Goal: Task Accomplishment & Management: Use online tool/utility

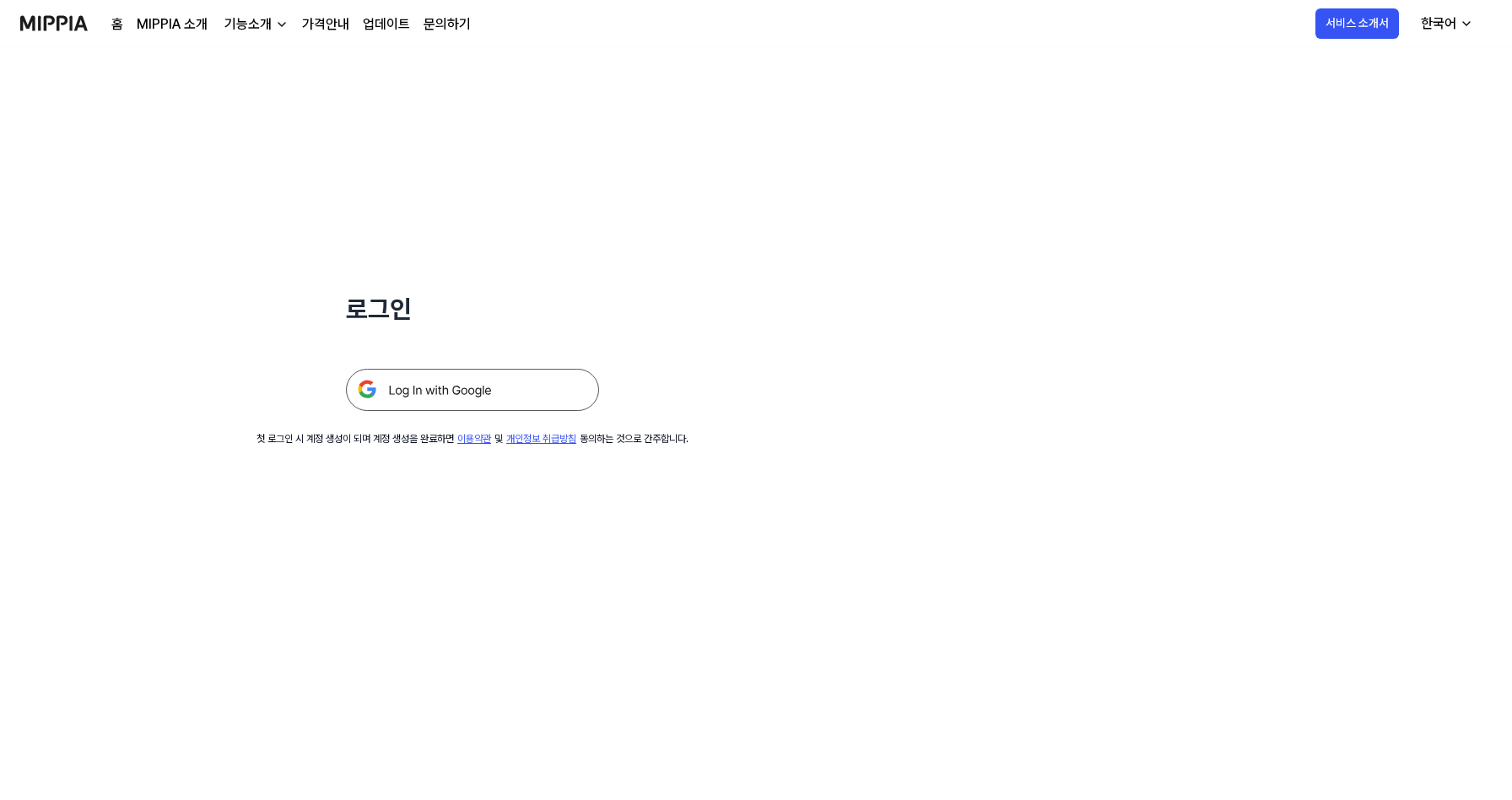
click at [432, 396] on img at bounding box center [473, 389] width 253 height 42
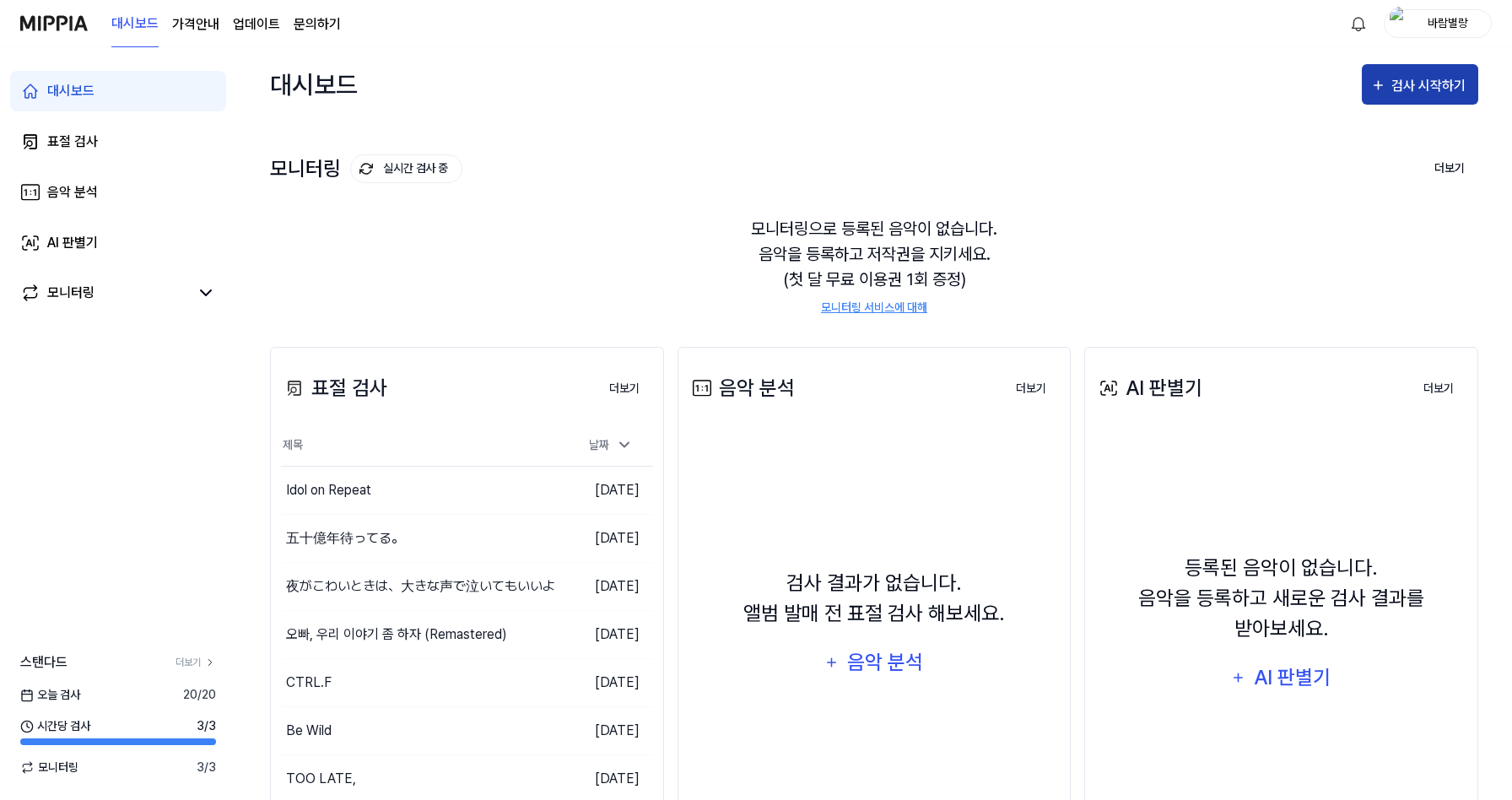
click at [1405, 87] on div "검사 시작하기" at bounding box center [1430, 85] width 78 height 22
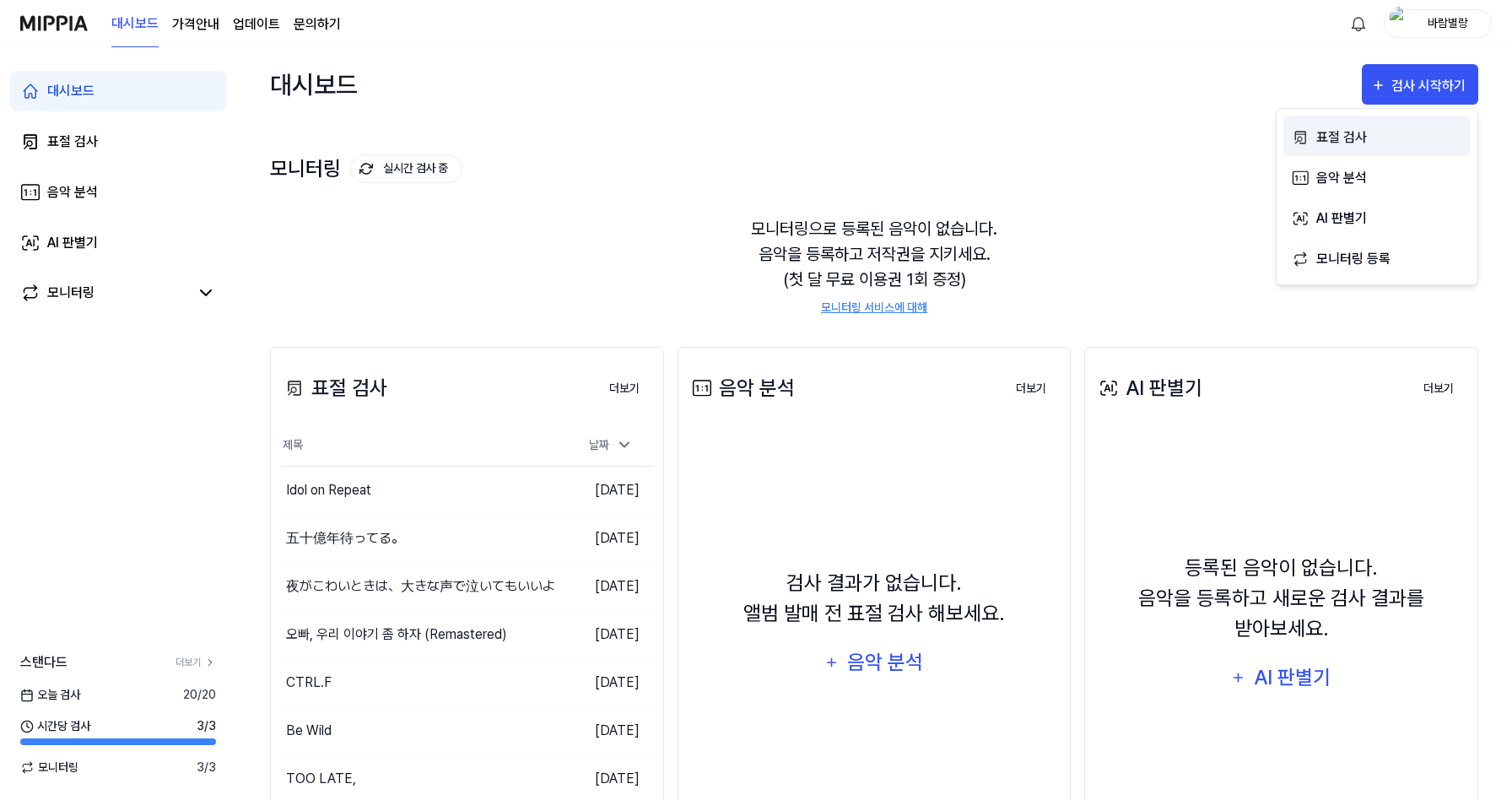
click at [1377, 123] on button "표절 검사" at bounding box center [1377, 135] width 188 height 40
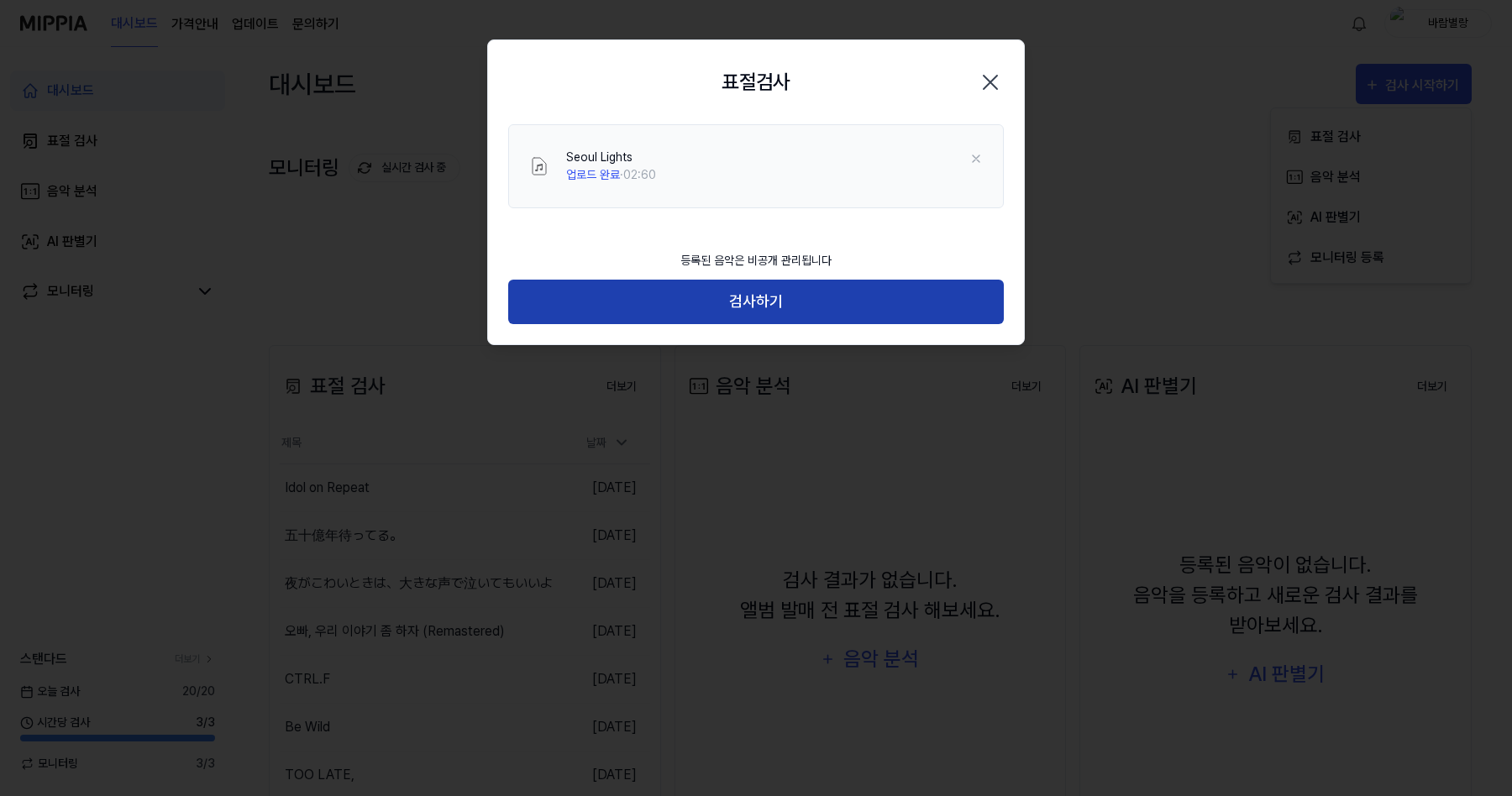
click at [771, 307] on button "검사하기" at bounding box center [756, 302] width 495 height 45
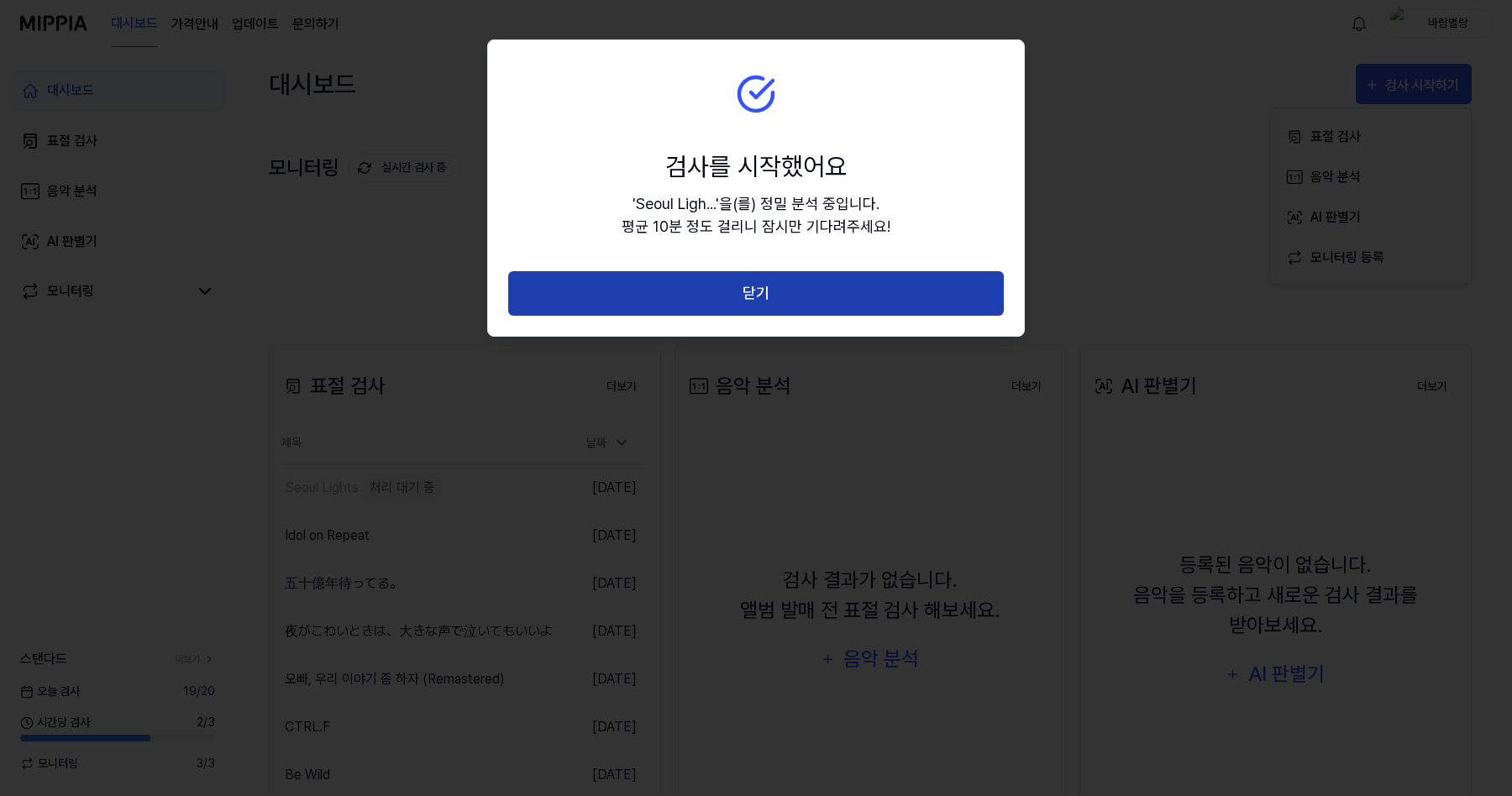
click at [779, 295] on button "닫기" at bounding box center [756, 293] width 495 height 45
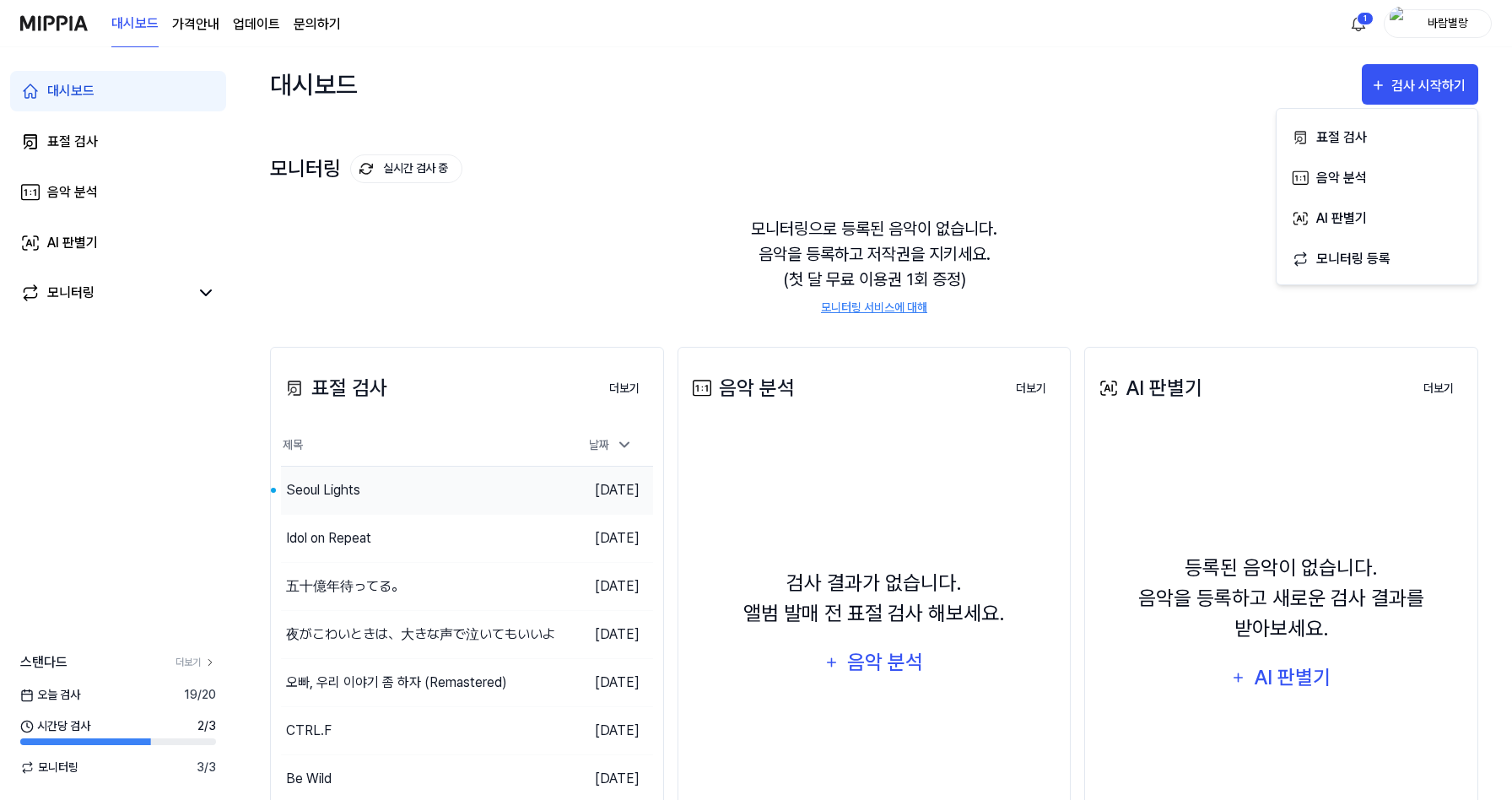
click at [484, 481] on div "Seoul Lights" at bounding box center [420, 490] width 279 height 47
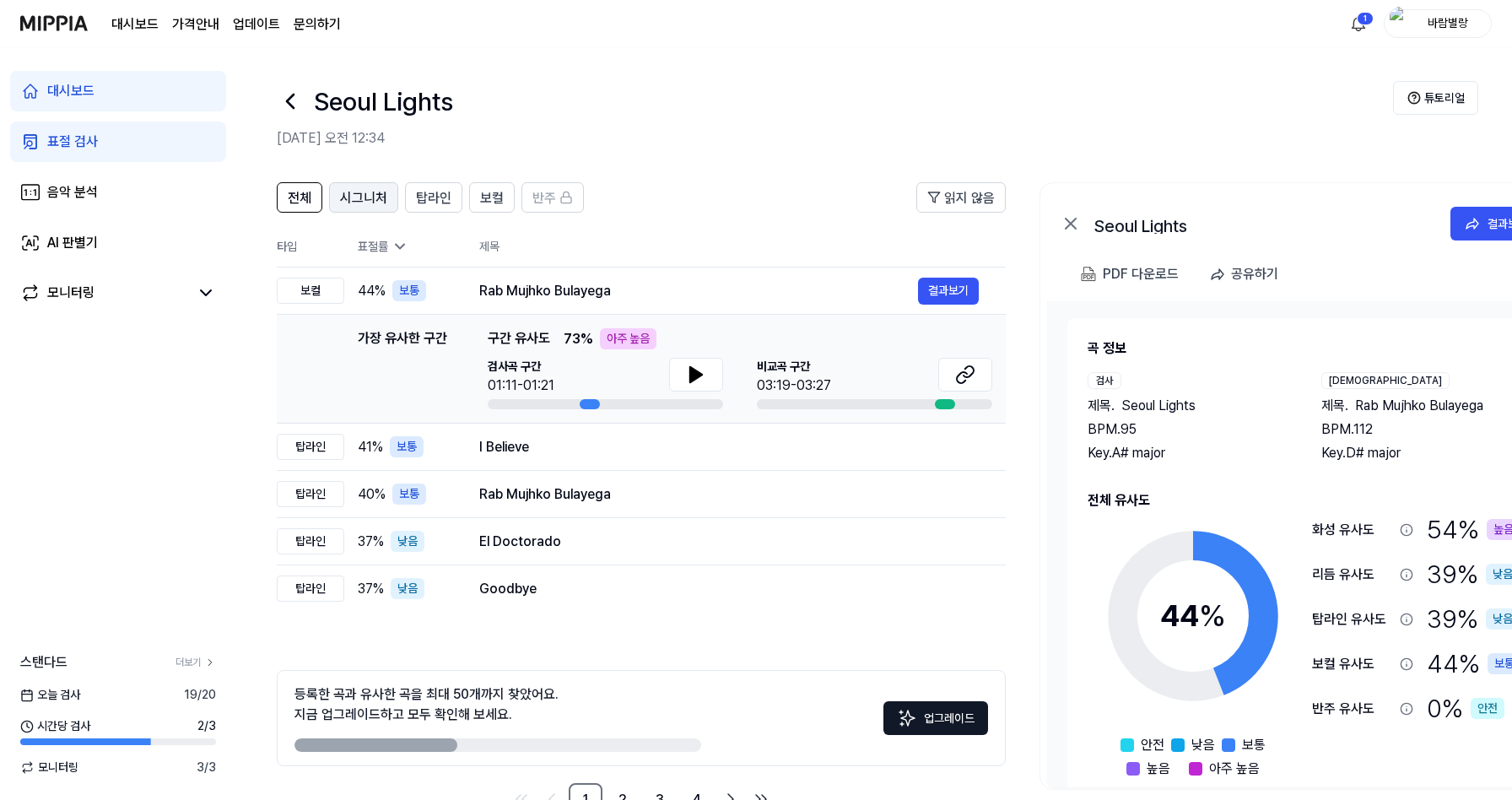
click at [373, 205] on span "시그니처" at bounding box center [363, 198] width 47 height 21
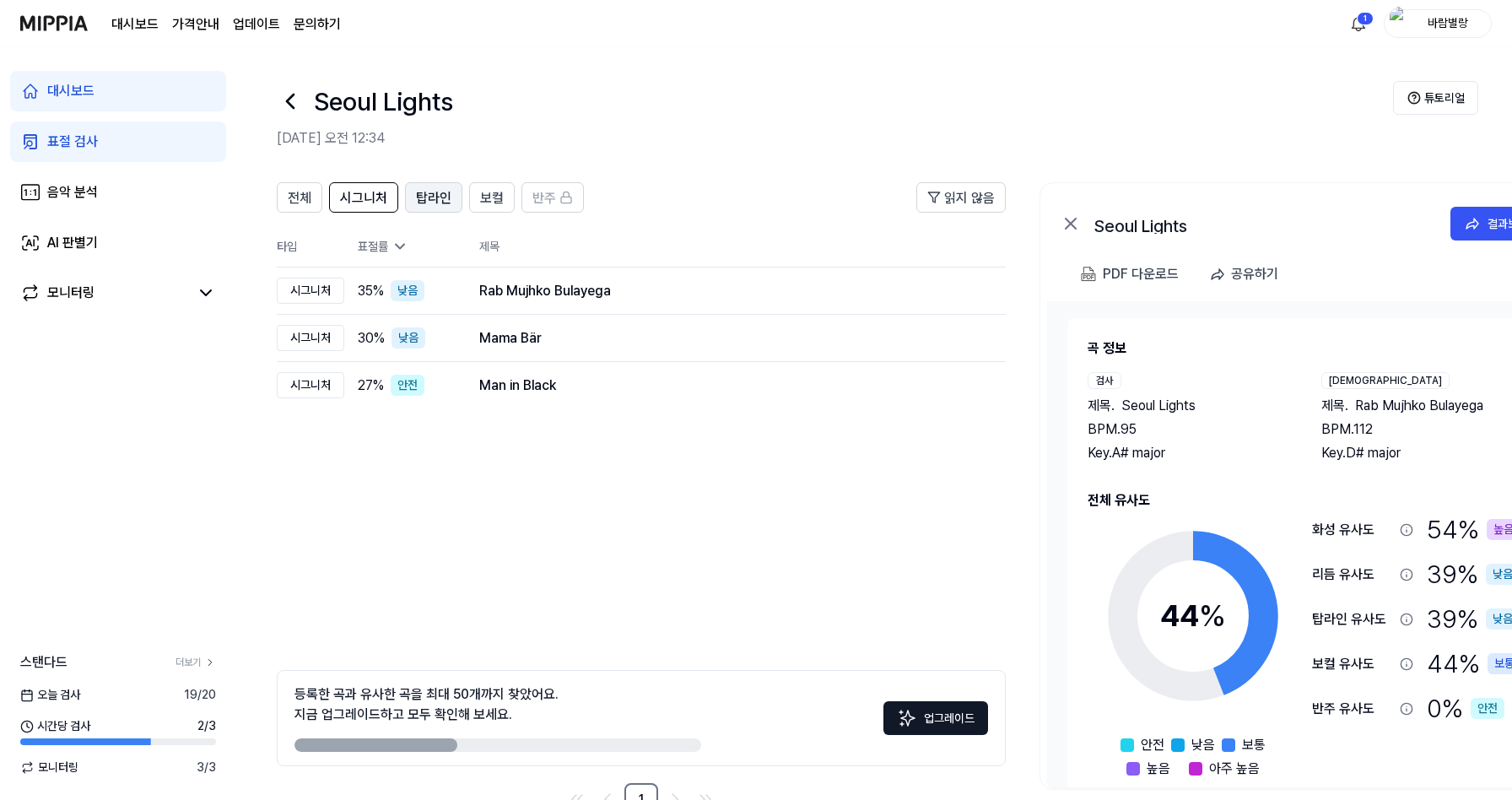
click at [440, 194] on span "탑라인" at bounding box center [433, 198] width 35 height 21
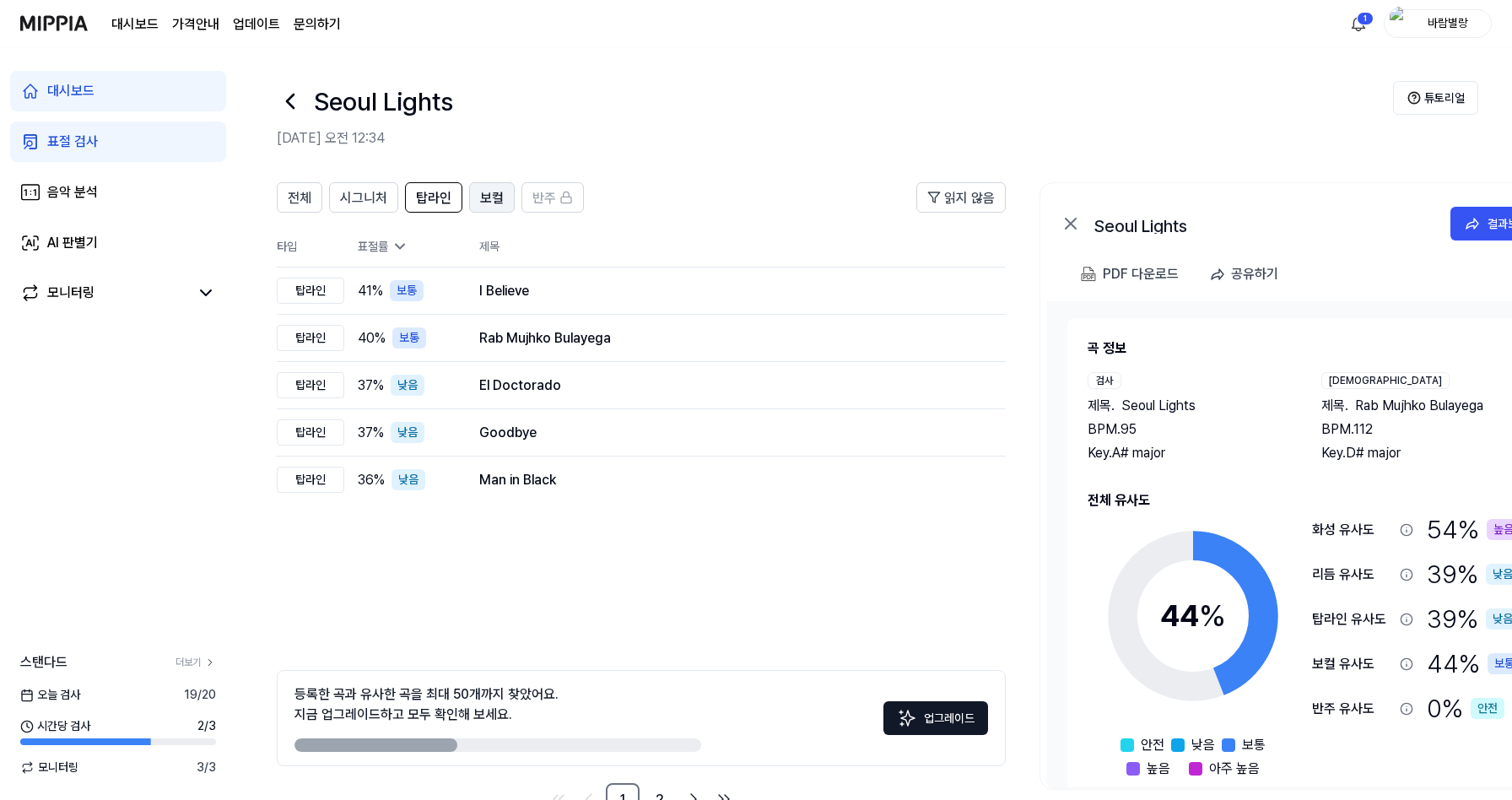
click at [477, 194] on button "보컬" at bounding box center [492, 197] width 46 height 30
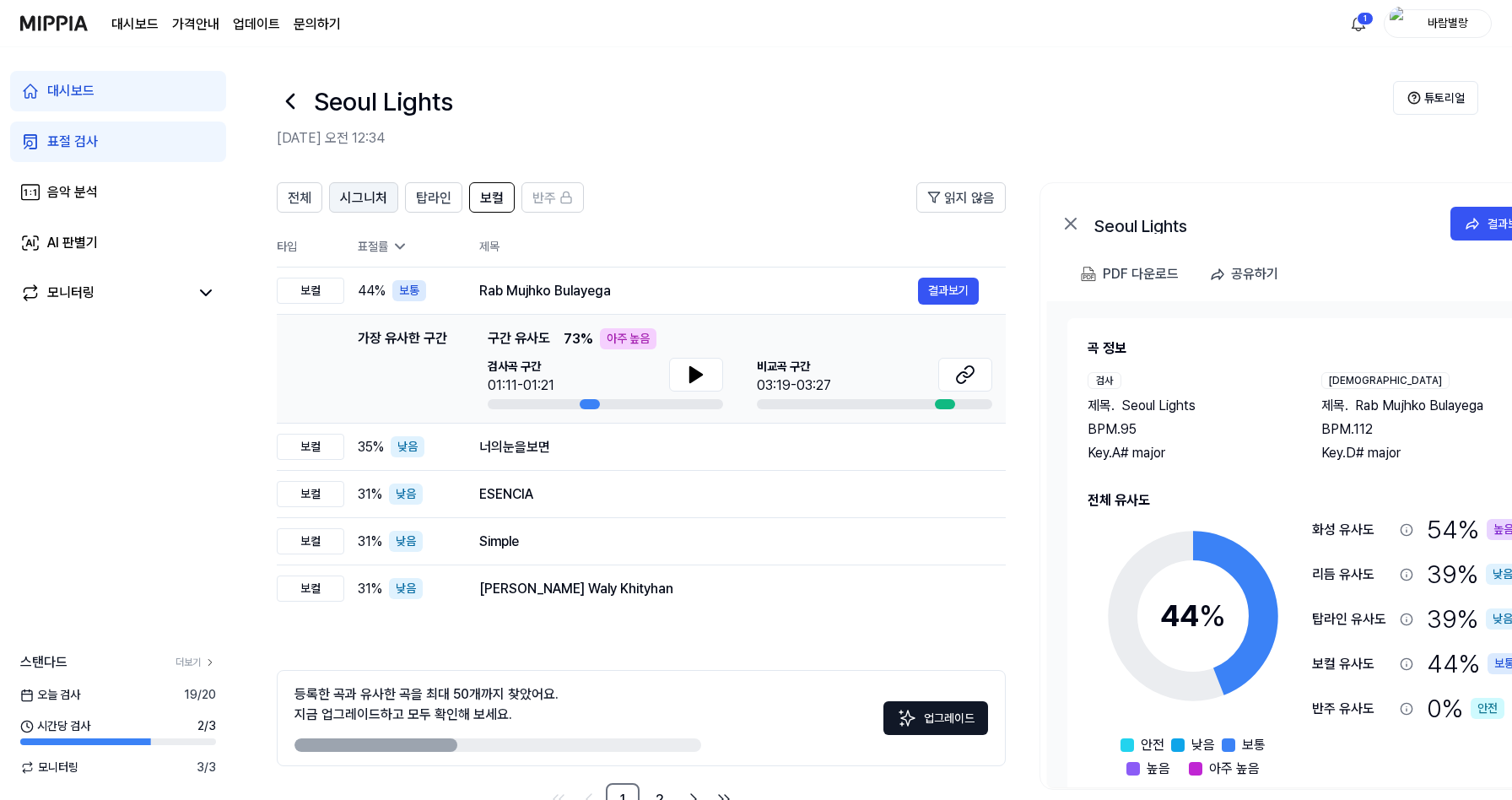
click at [370, 198] on span "시그니처" at bounding box center [363, 198] width 47 height 21
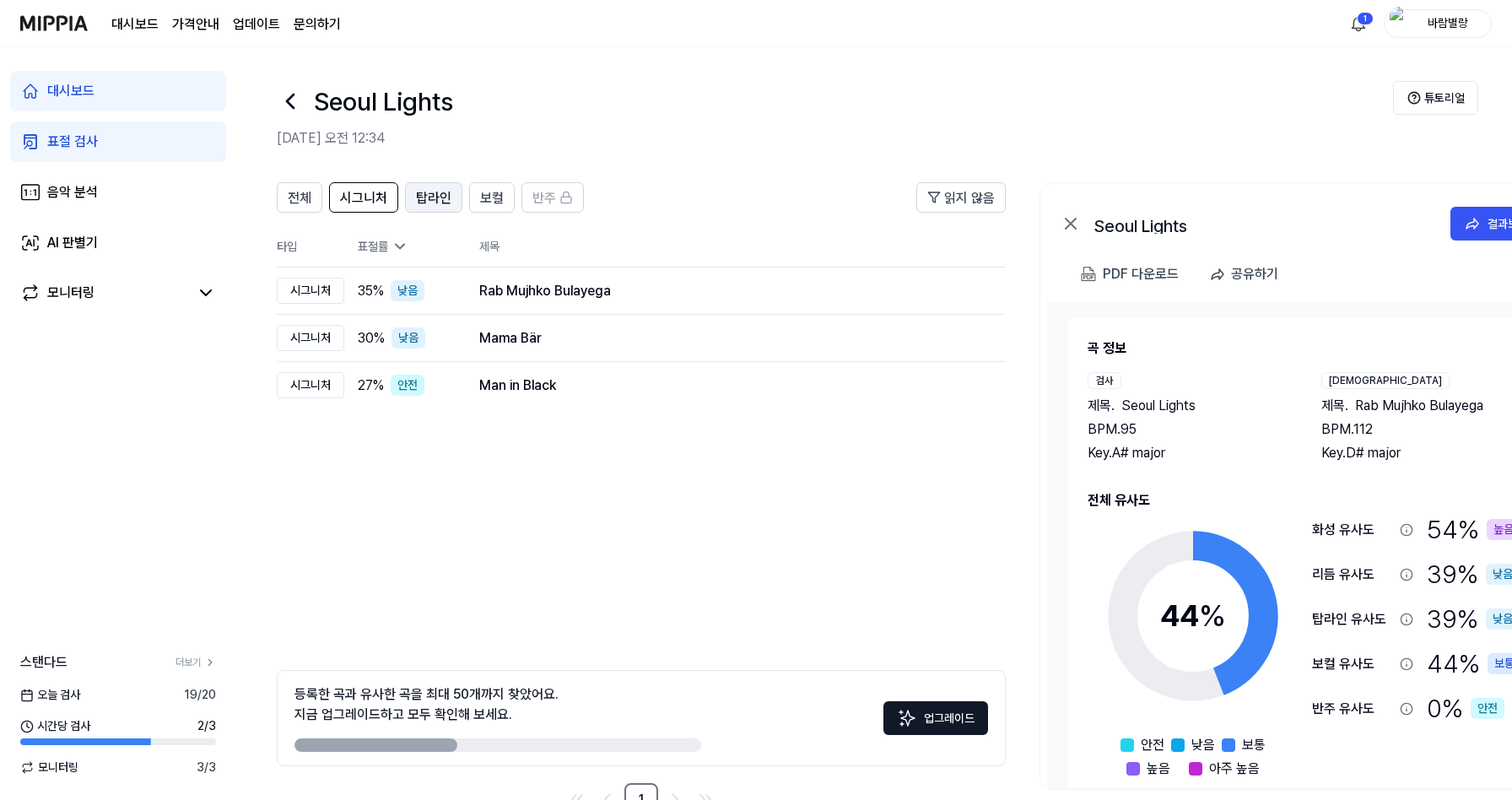
click at [417, 195] on span "탑라인" at bounding box center [433, 198] width 35 height 21
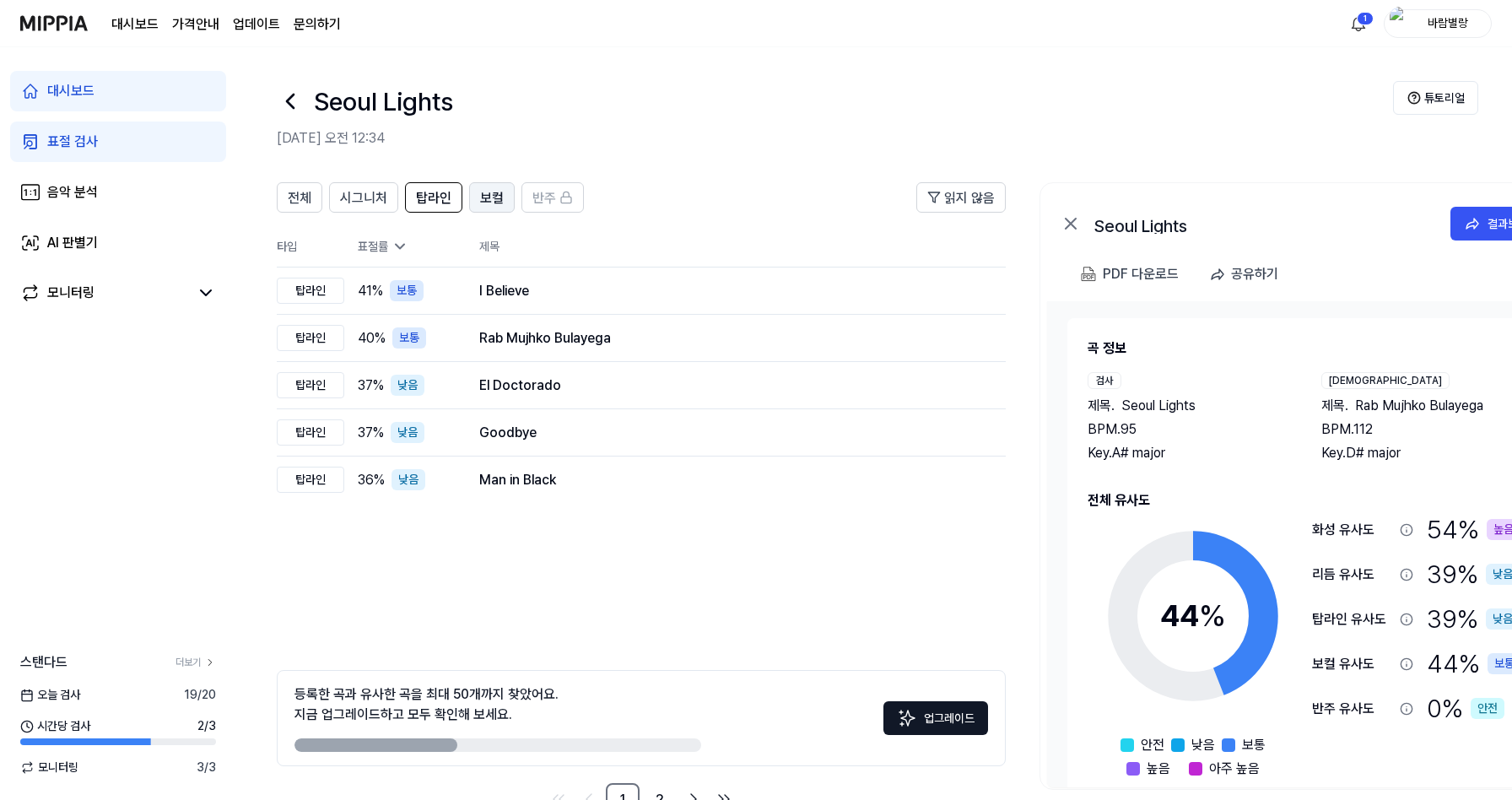
click at [482, 197] on span "보컬" at bounding box center [492, 198] width 23 height 21
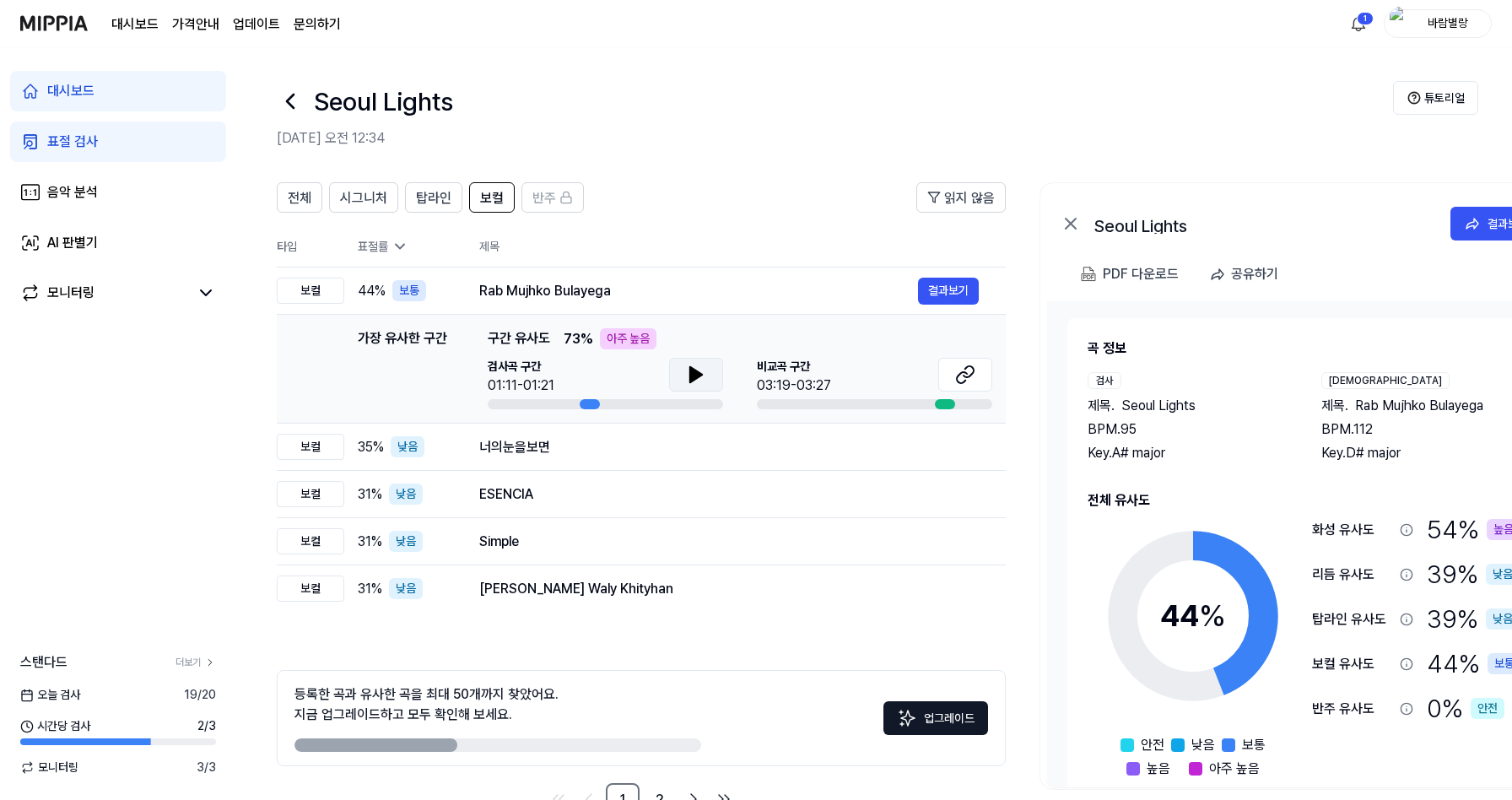
click at [701, 373] on icon at bounding box center [696, 375] width 12 height 16
click at [970, 381] on icon at bounding box center [965, 375] width 21 height 21
click at [691, 375] on icon at bounding box center [692, 375] width 3 height 14
click at [73, 150] on div "표절 검사" at bounding box center [72, 142] width 51 height 21
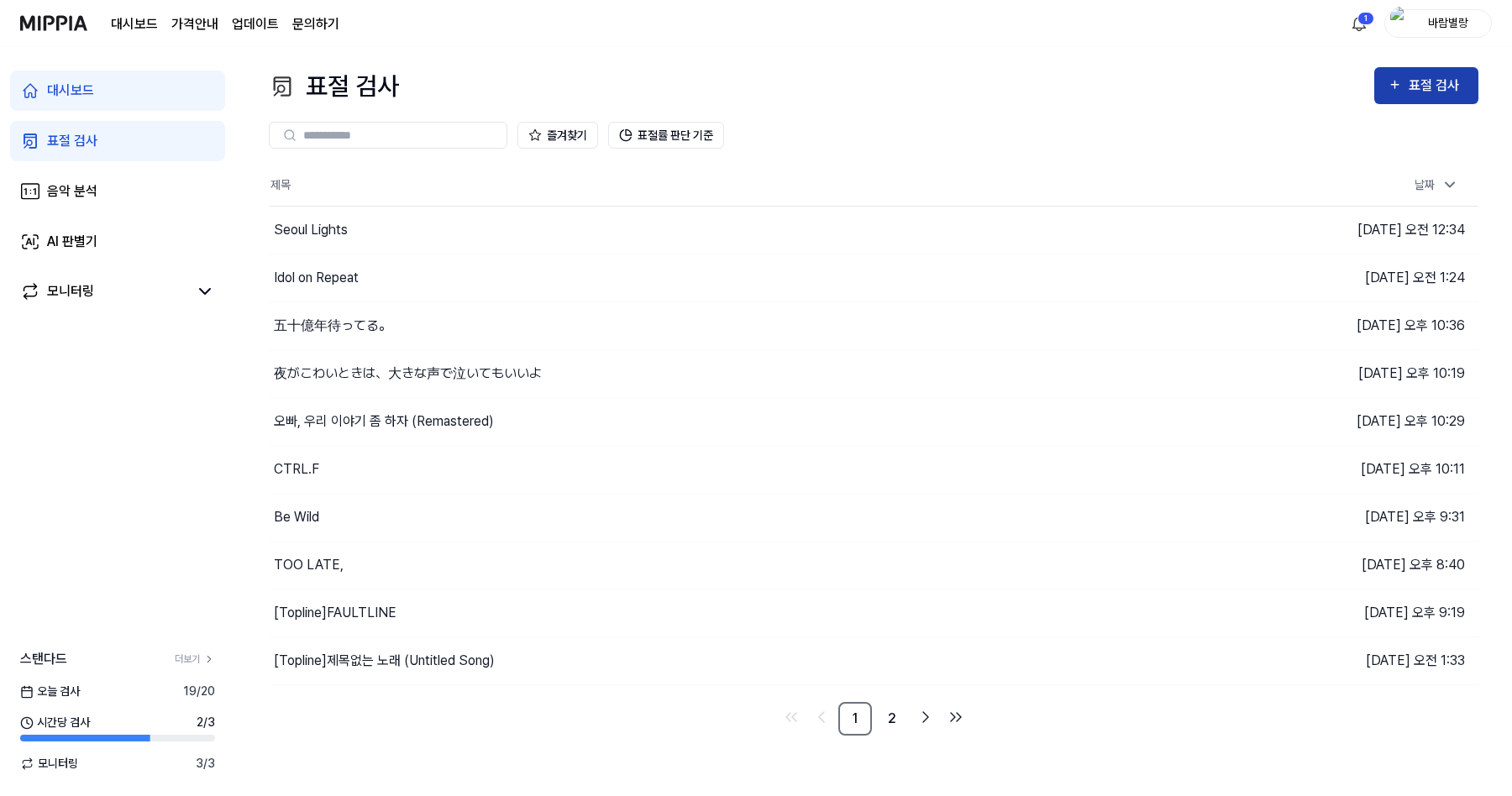
click at [1411, 90] on div "표절 검사" at bounding box center [1437, 85] width 57 height 21
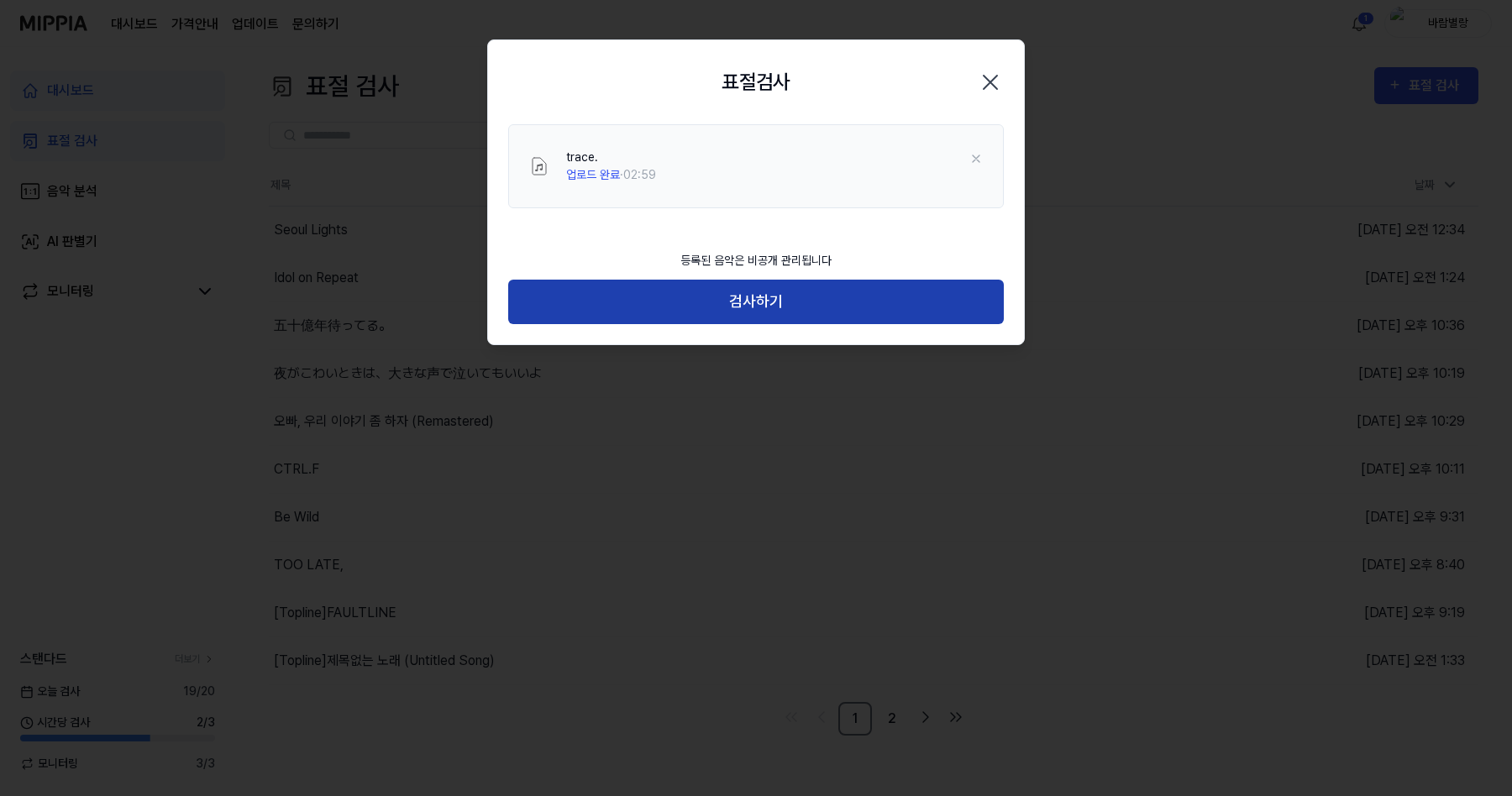
click at [759, 311] on button "검사하기" at bounding box center [756, 302] width 495 height 45
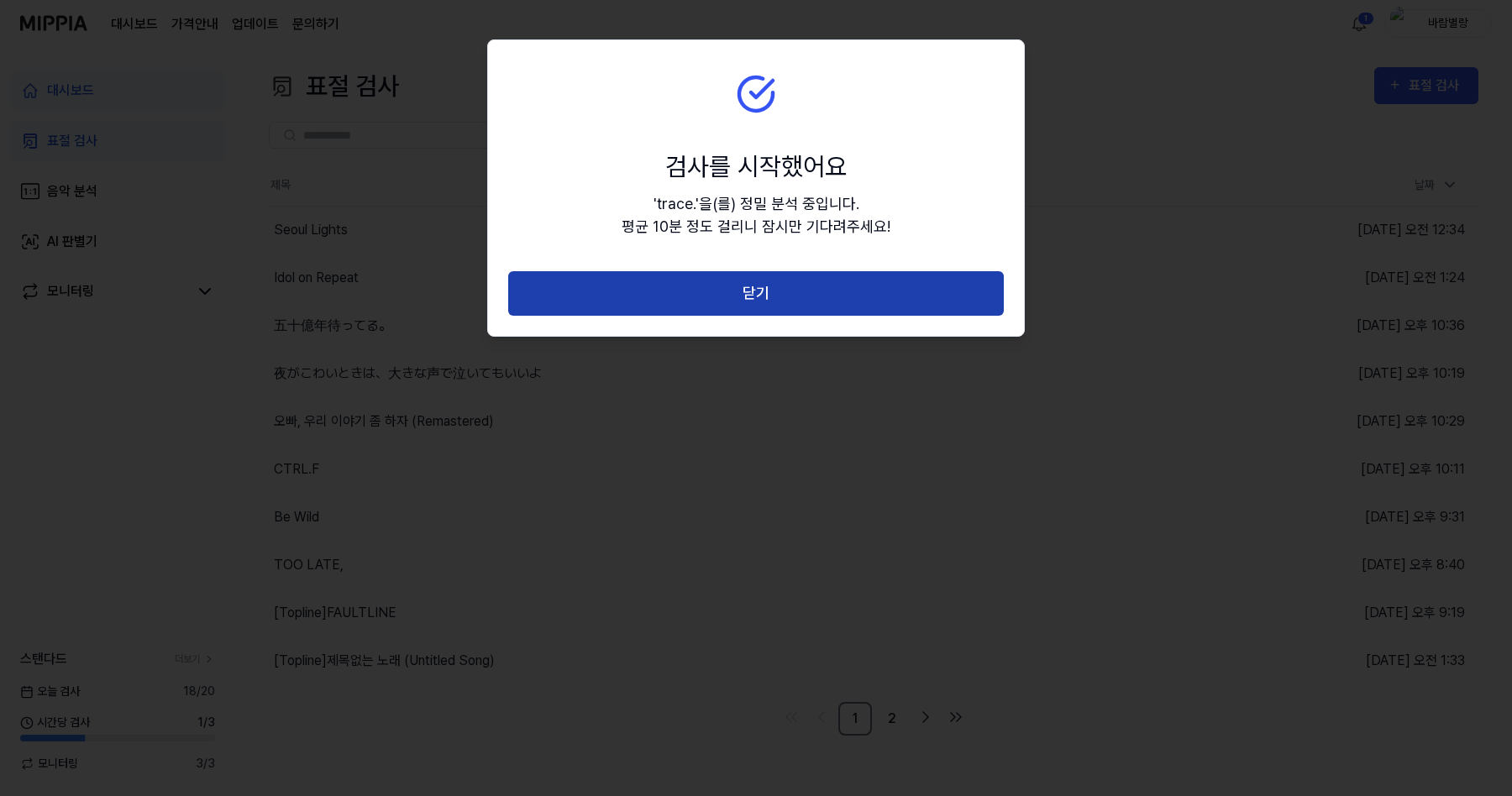
click at [759, 297] on button "닫기" at bounding box center [756, 293] width 495 height 45
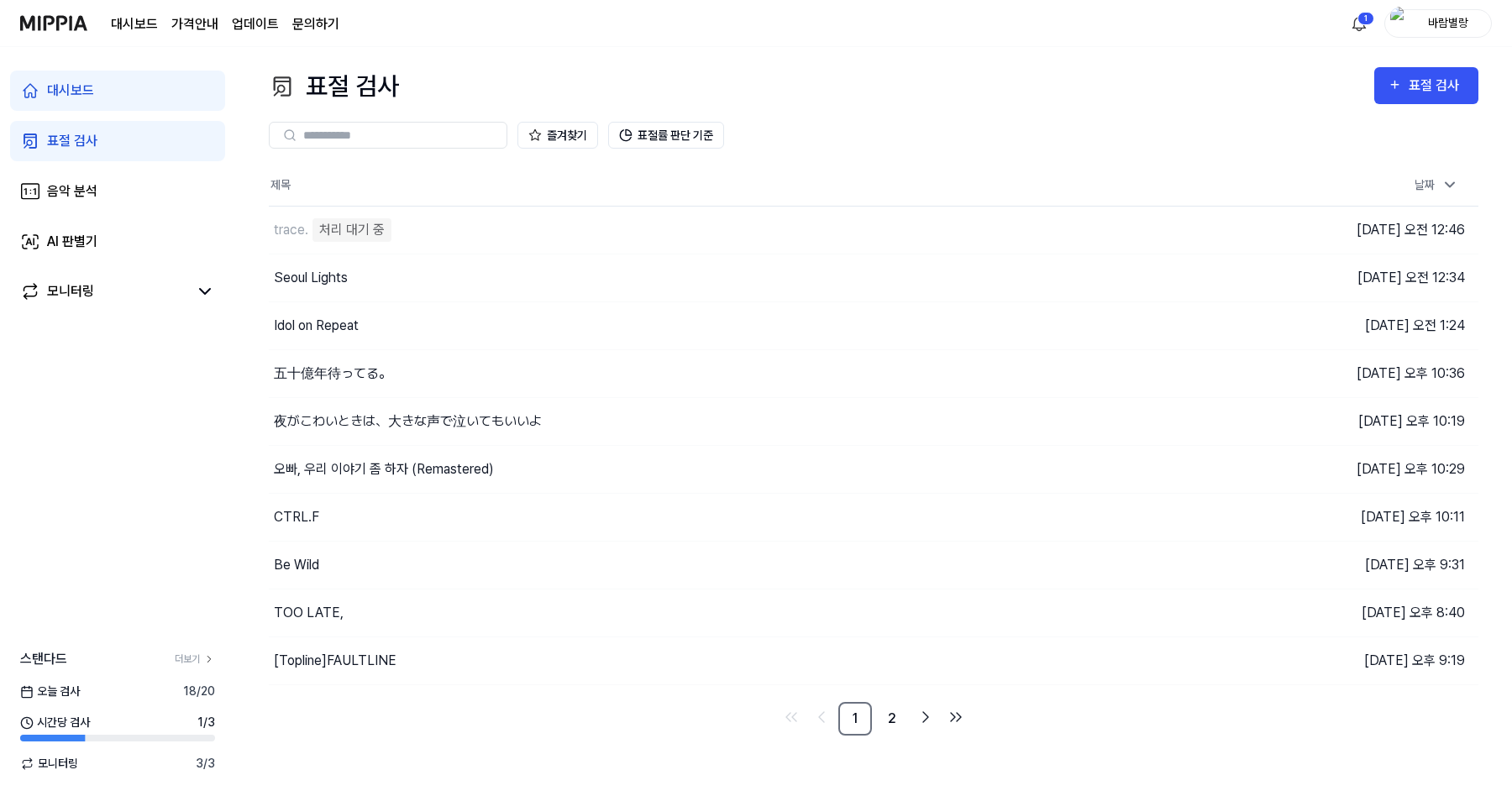
click at [45, 27] on img at bounding box center [54, 23] width 67 height 46
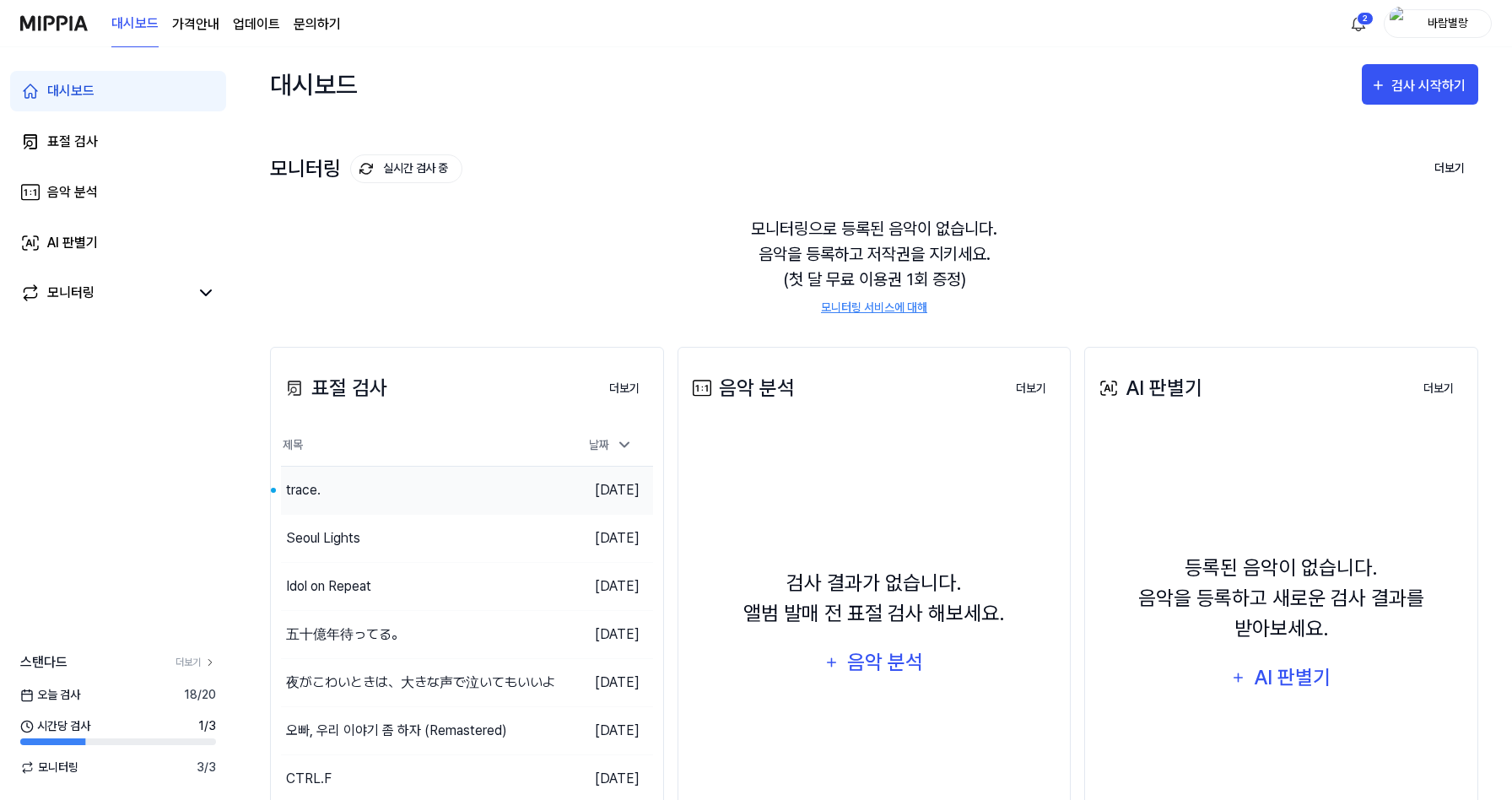
click at [410, 485] on div "trace." at bounding box center [420, 490] width 279 height 47
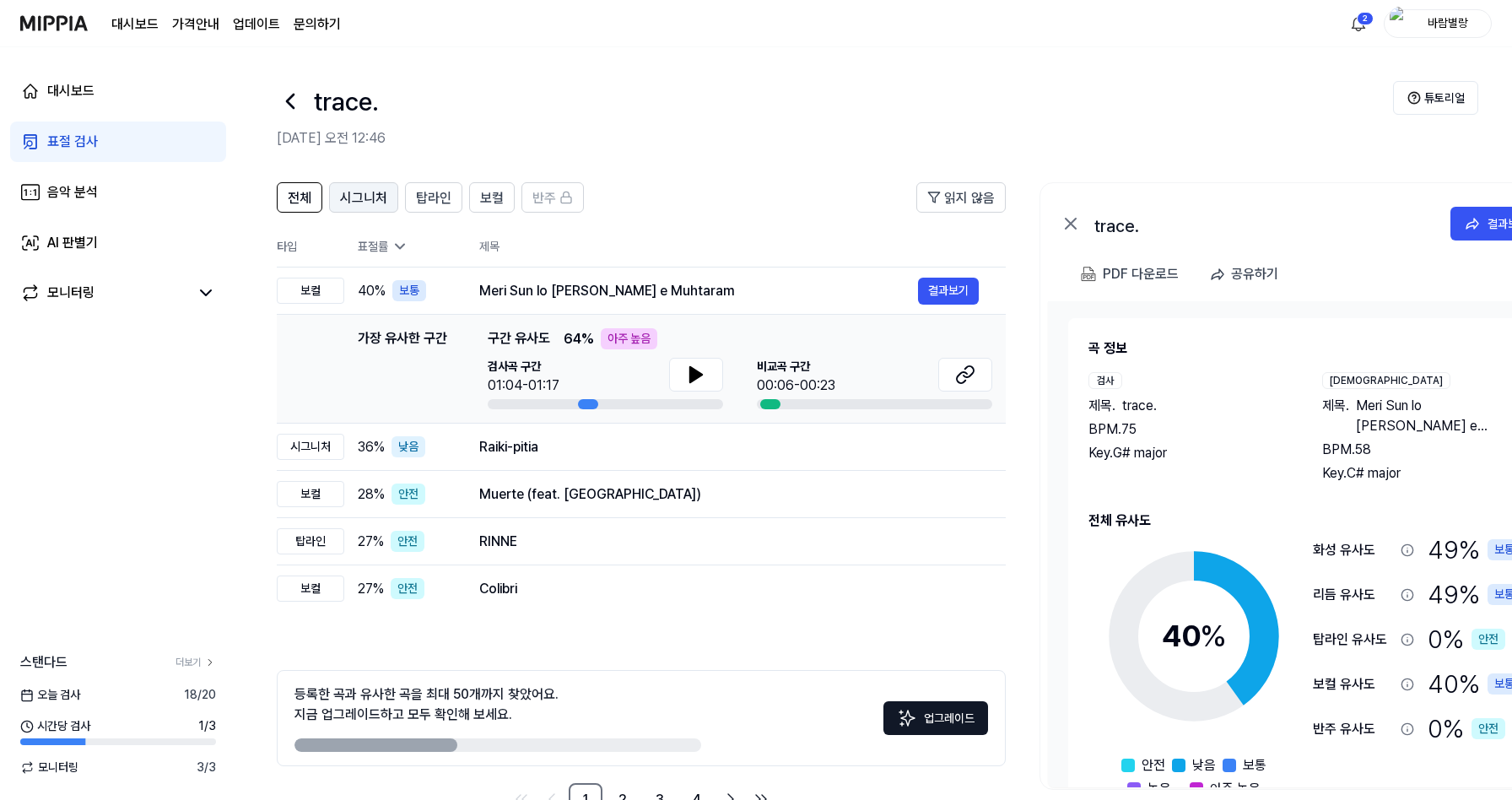
click at [359, 195] on span "시그니처" at bounding box center [363, 198] width 47 height 21
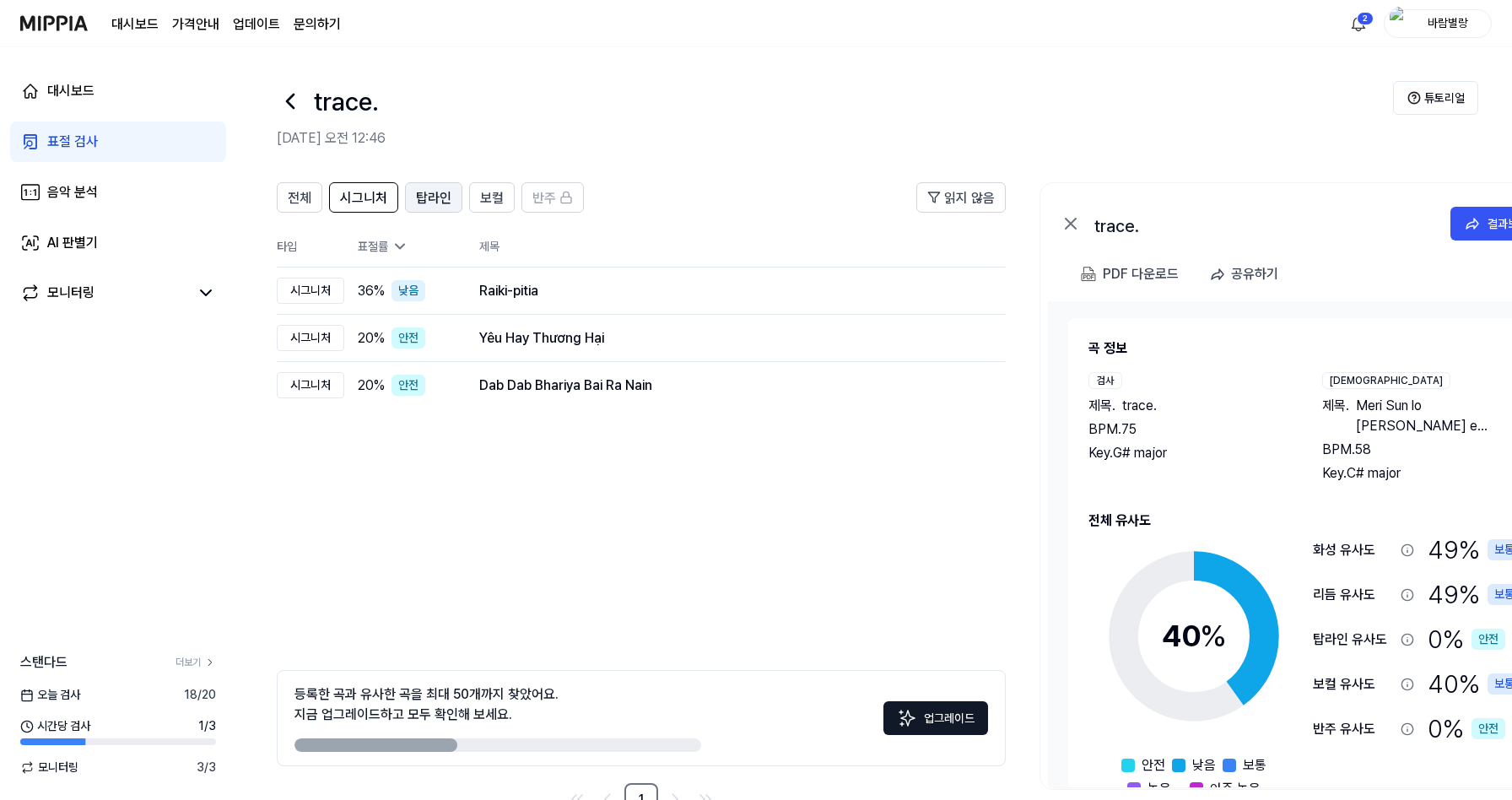
click at [424, 195] on span "탑라인" at bounding box center [433, 198] width 35 height 21
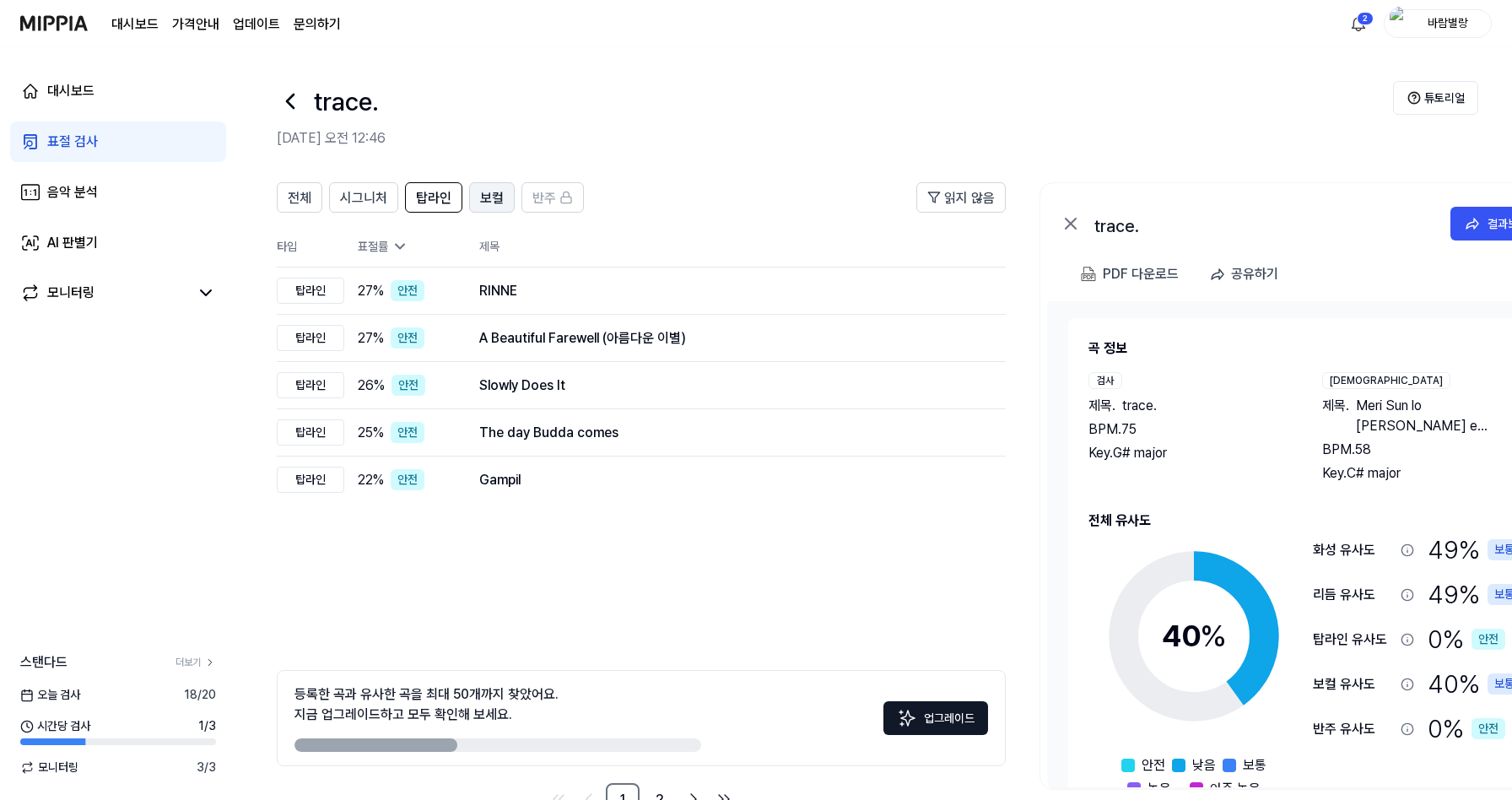
click at [486, 192] on span "보컬" at bounding box center [492, 198] width 23 height 21
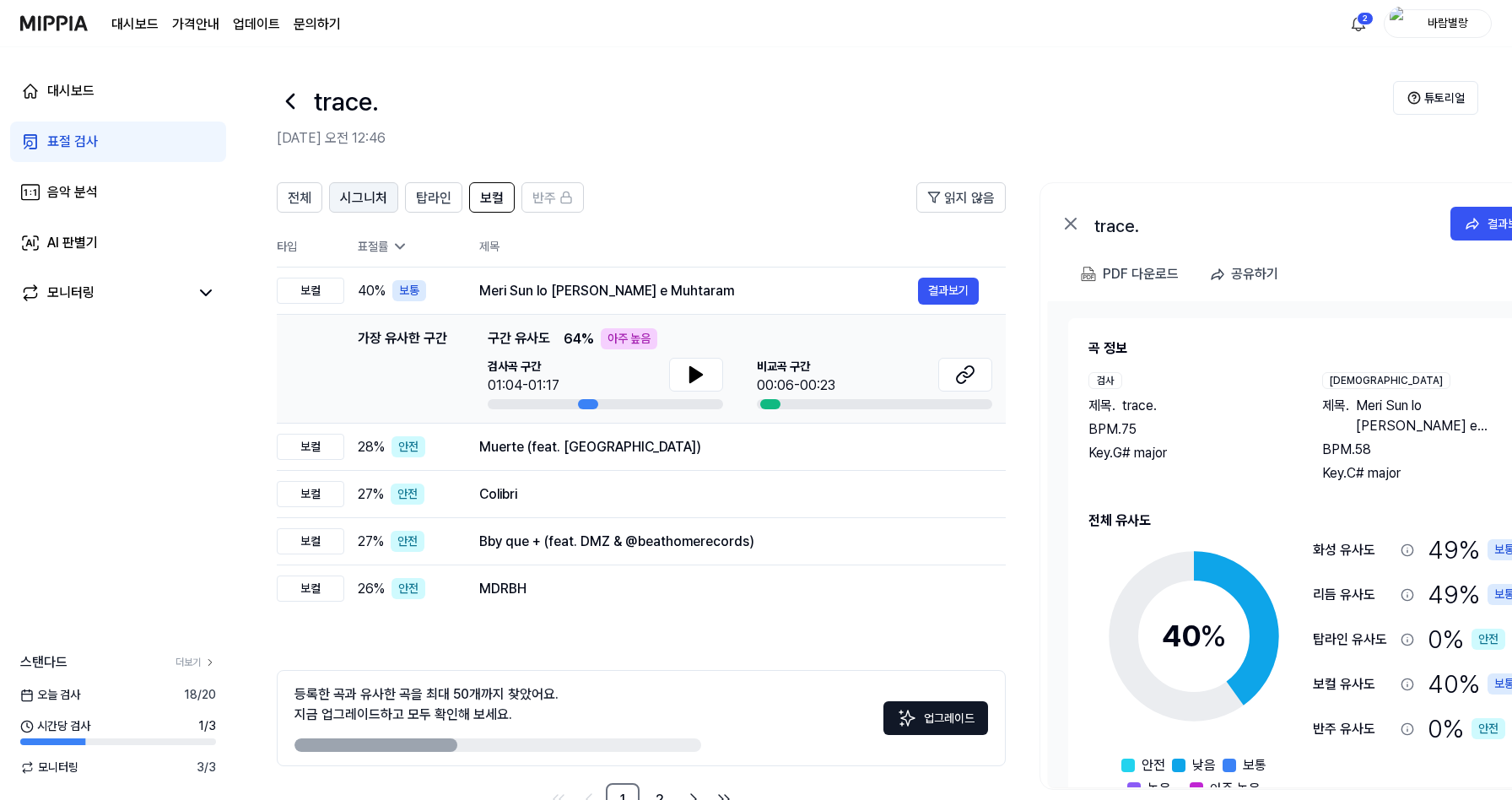
click at [345, 190] on span "시그니처" at bounding box center [363, 198] width 47 height 21
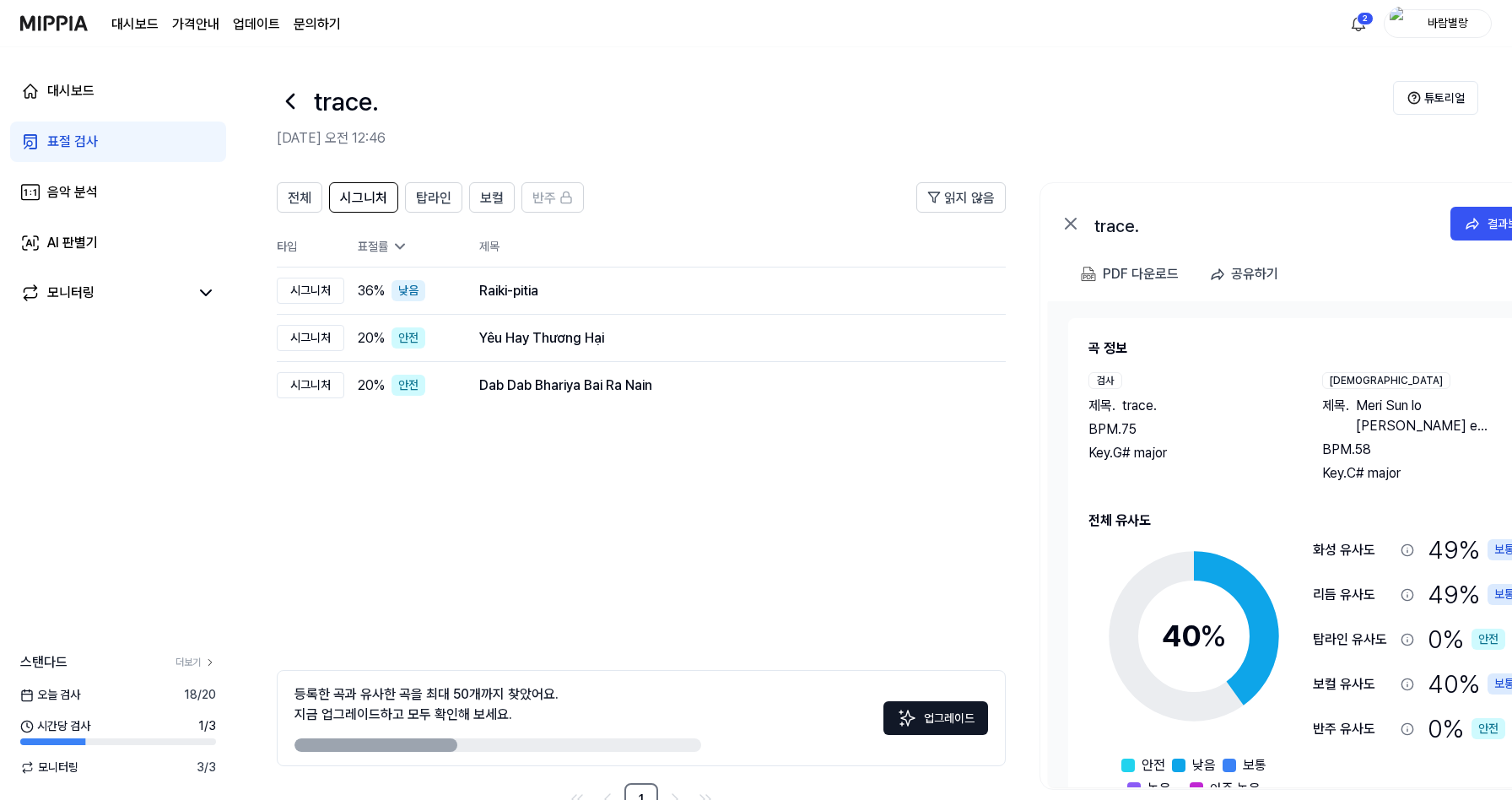
click at [63, 140] on div "표절 검사" at bounding box center [72, 142] width 51 height 21
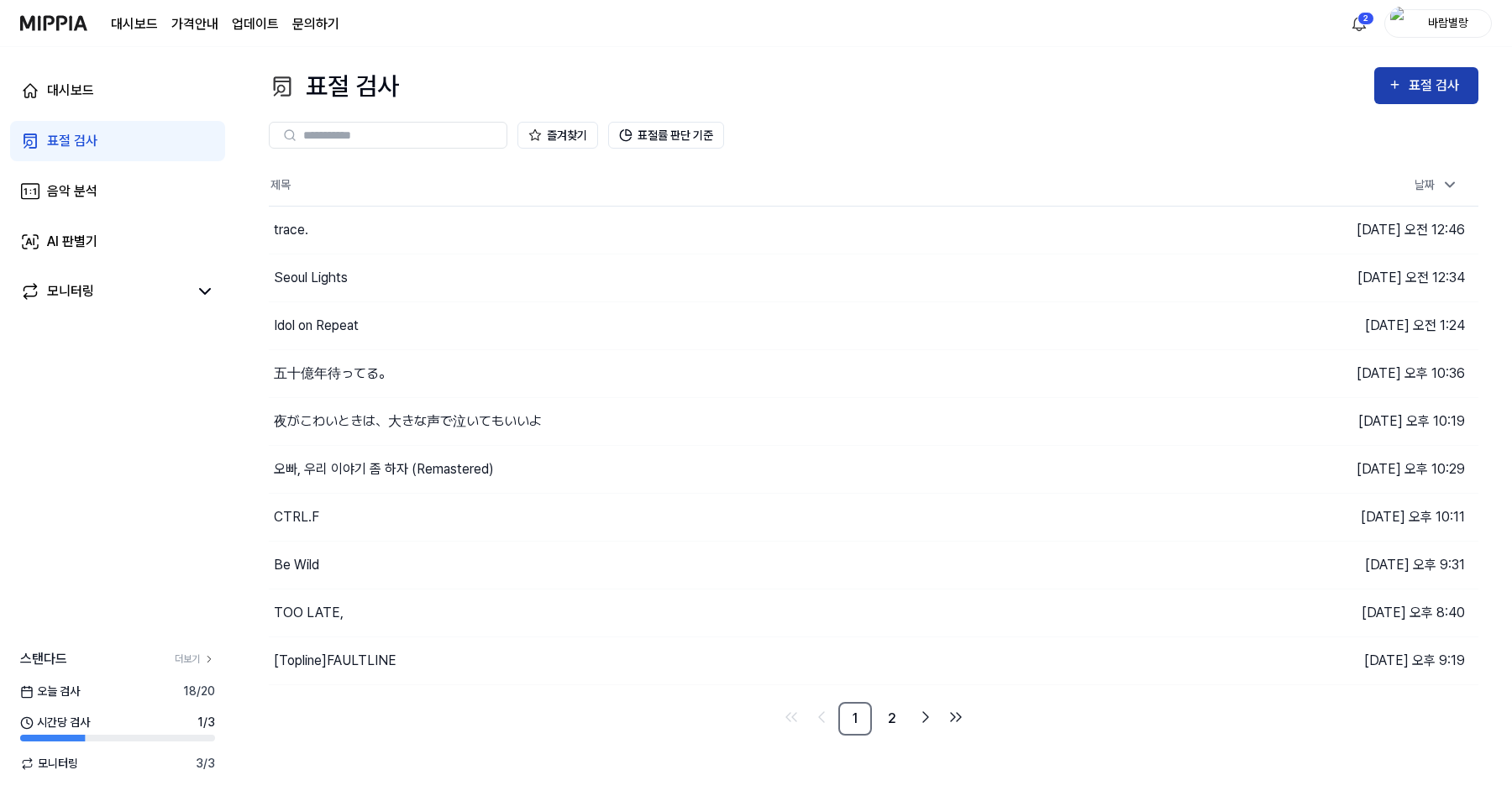
click at [1424, 94] on div "표절 검사" at bounding box center [1437, 85] width 57 height 21
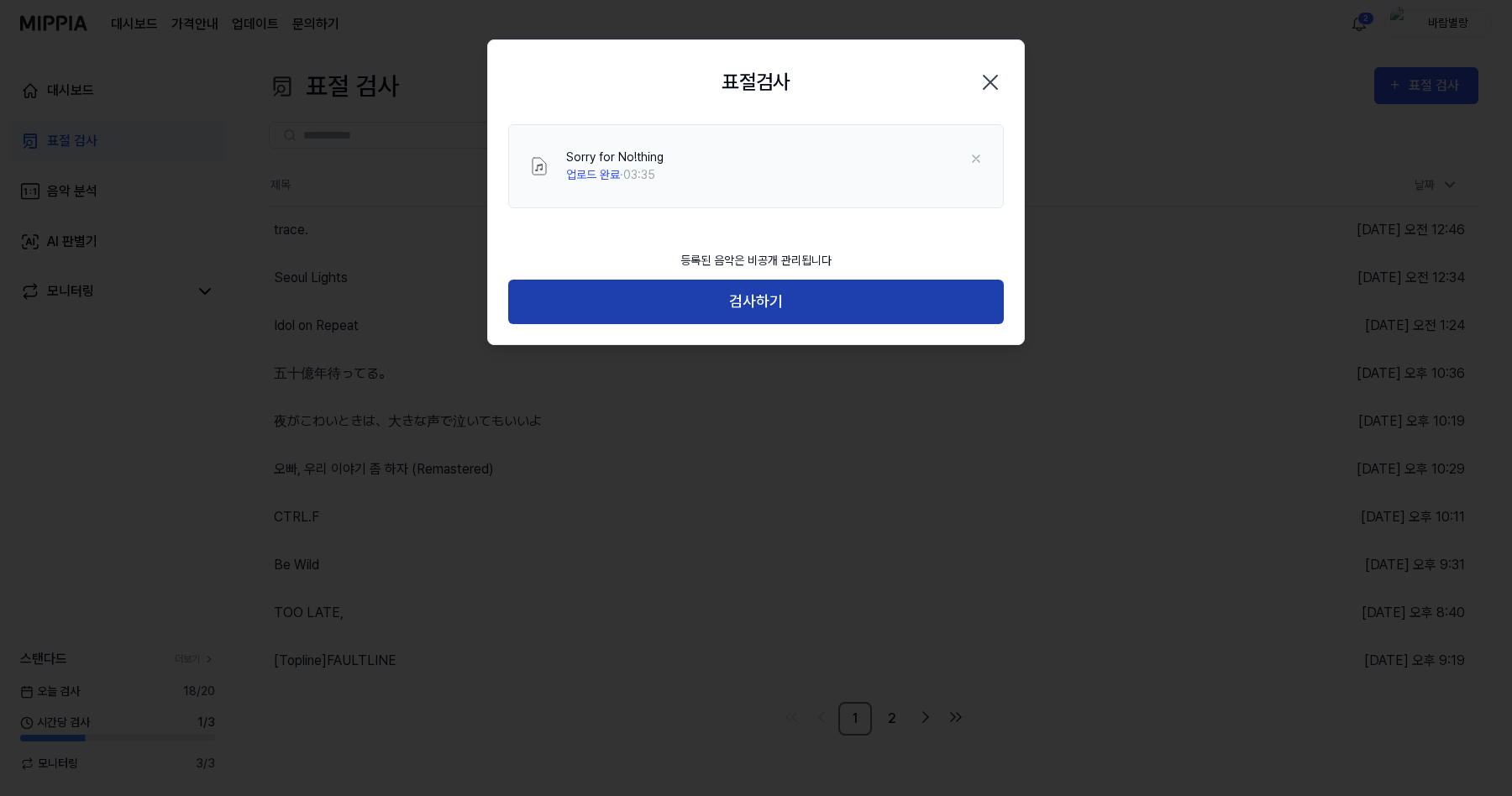
click at [773, 307] on button "검사하기" at bounding box center [756, 302] width 495 height 45
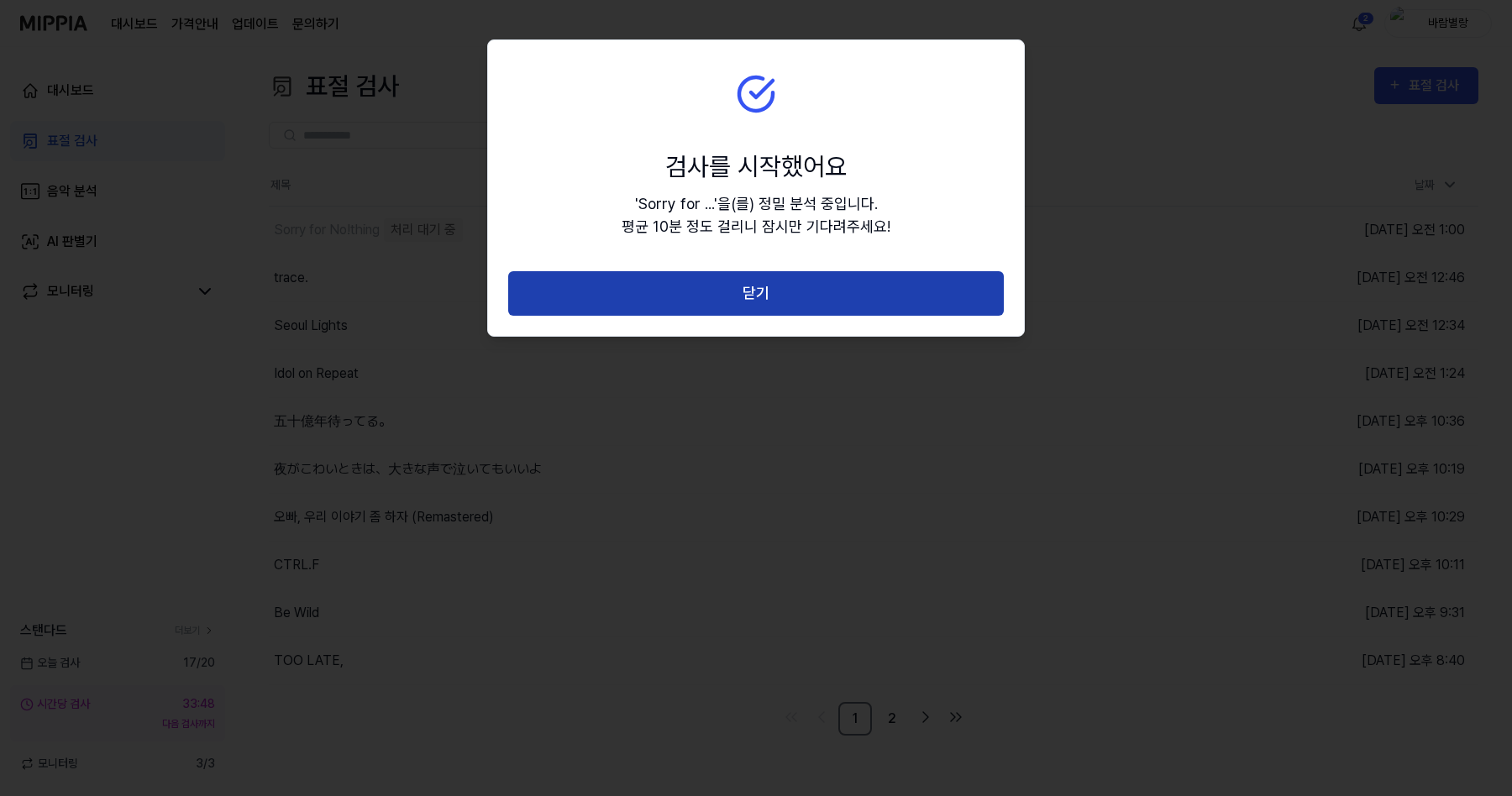
click at [777, 299] on button "닫기" at bounding box center [756, 293] width 495 height 45
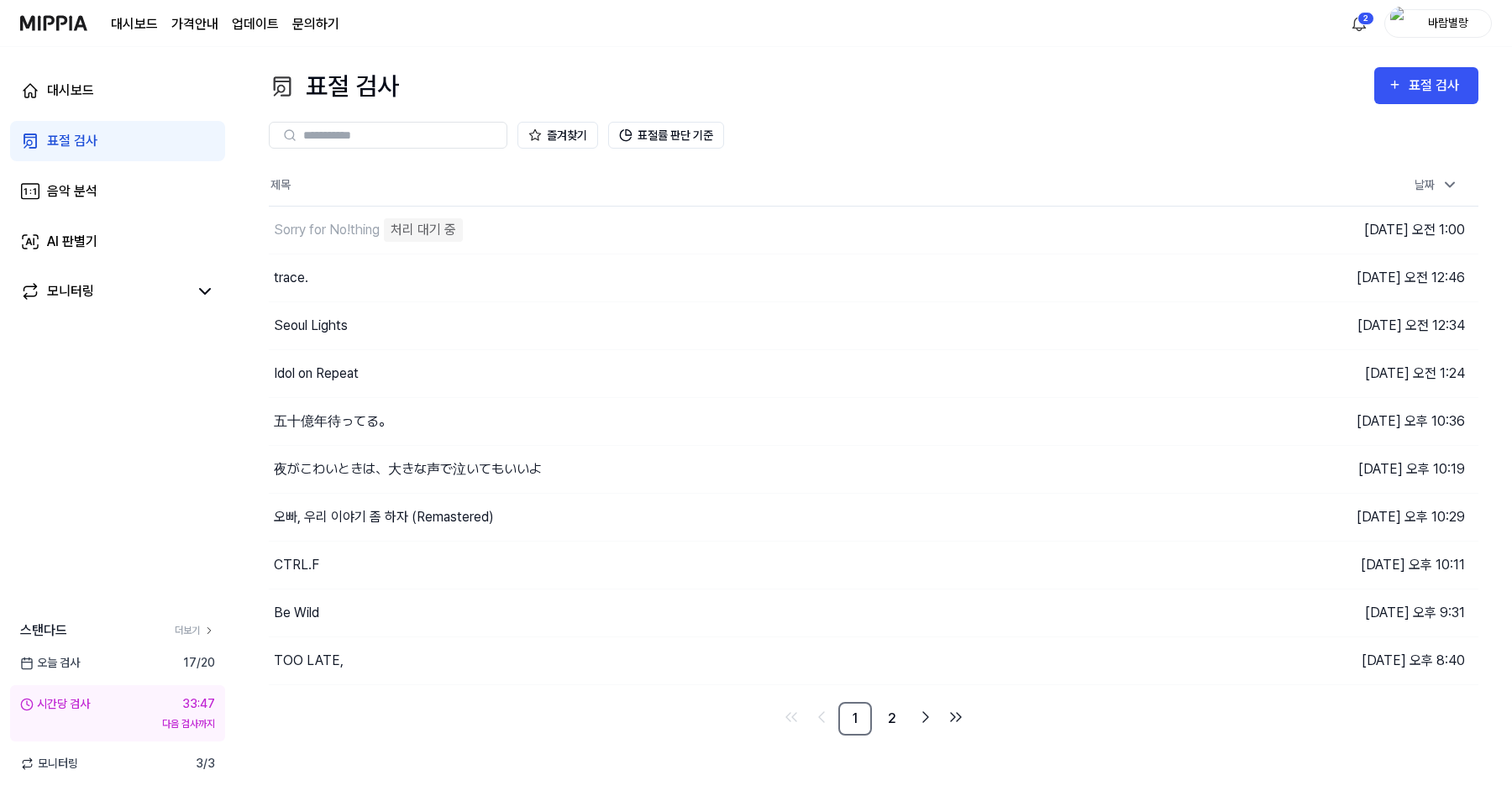
click at [67, 28] on img at bounding box center [54, 23] width 67 height 46
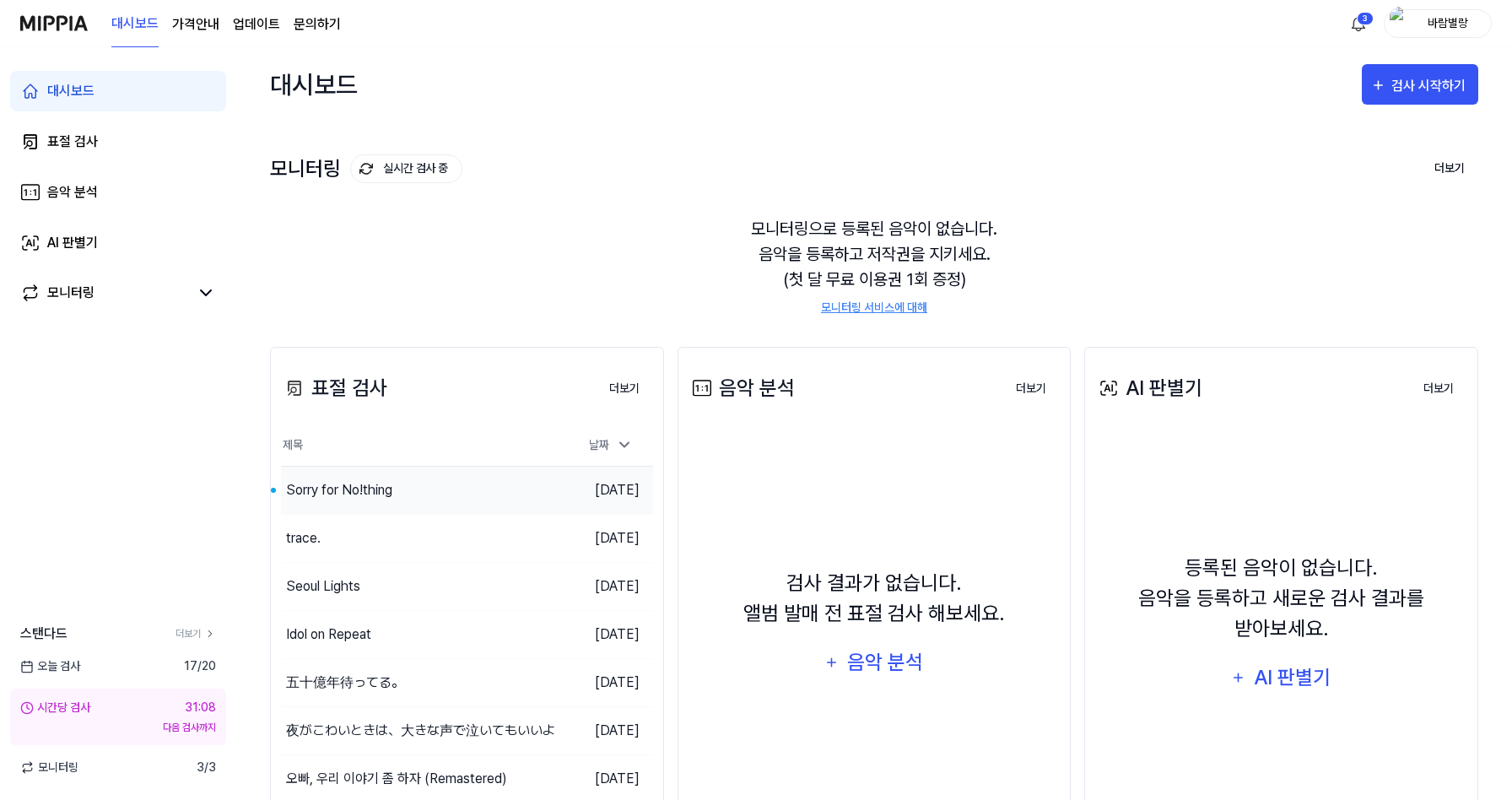
click at [370, 501] on div "Sorry for No!thing" at bounding box center [420, 490] width 279 height 47
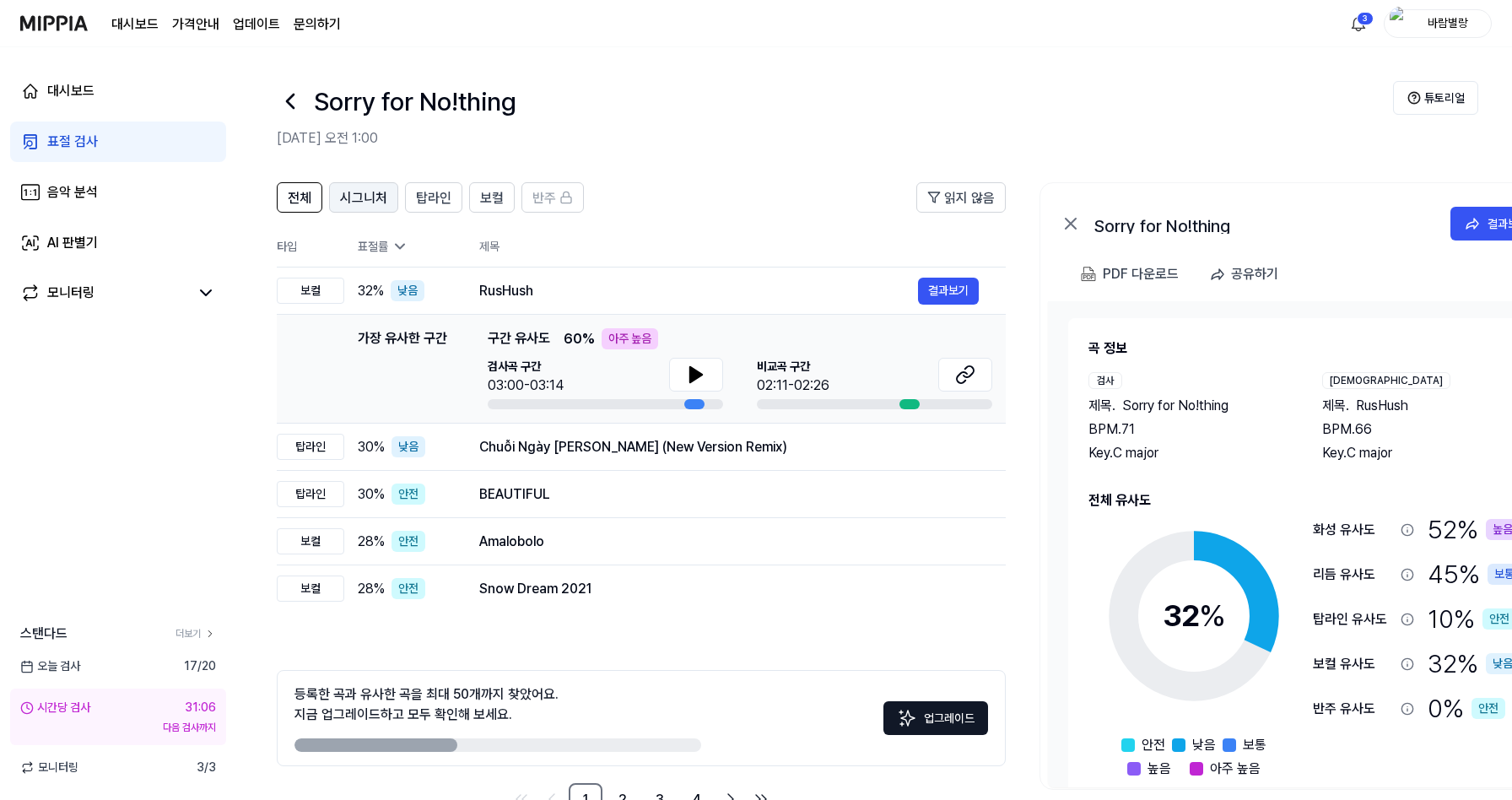
click at [364, 205] on span "시그니처" at bounding box center [363, 198] width 47 height 21
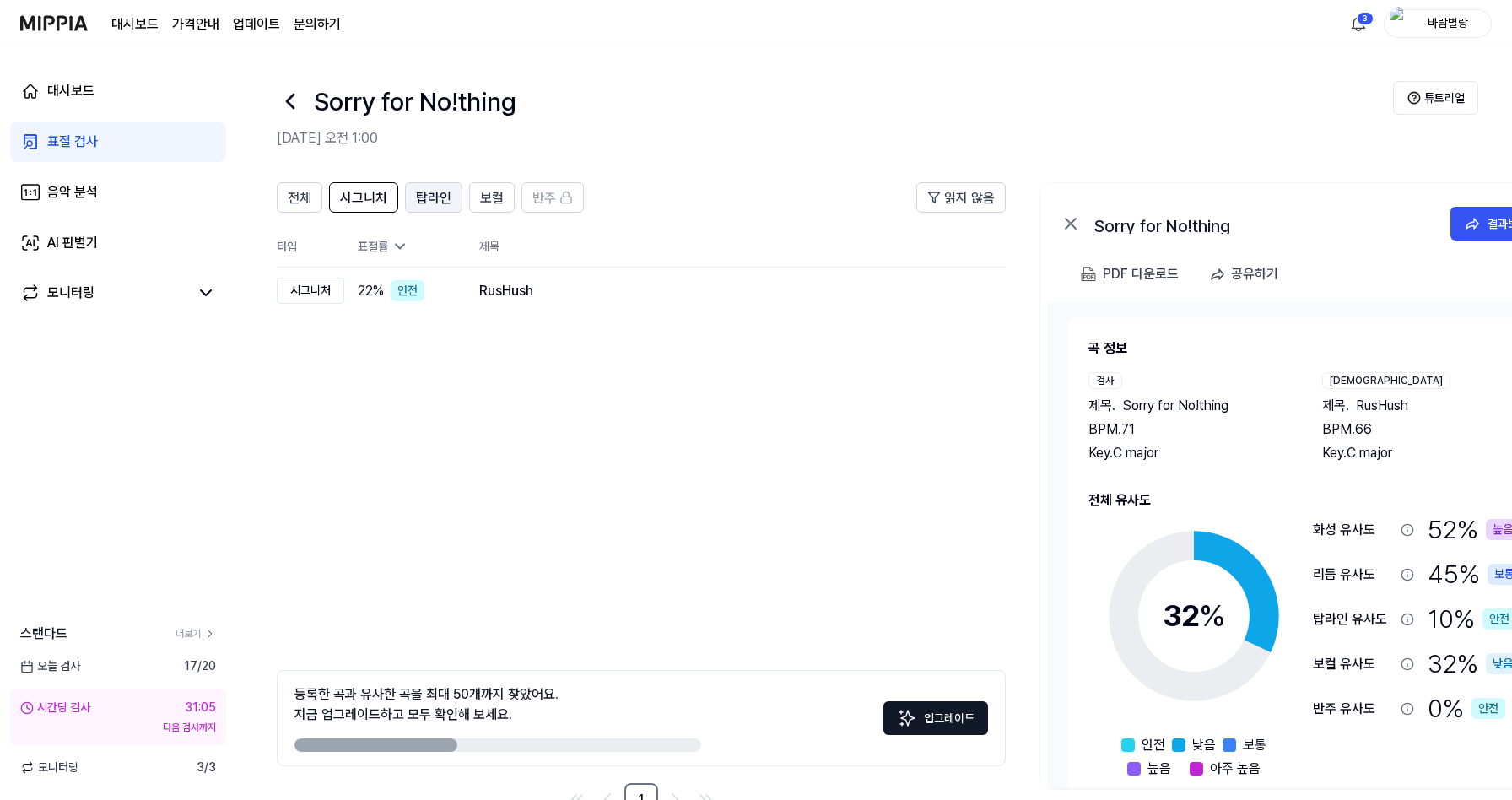
click at [433, 196] on span "탑라인" at bounding box center [433, 198] width 35 height 21
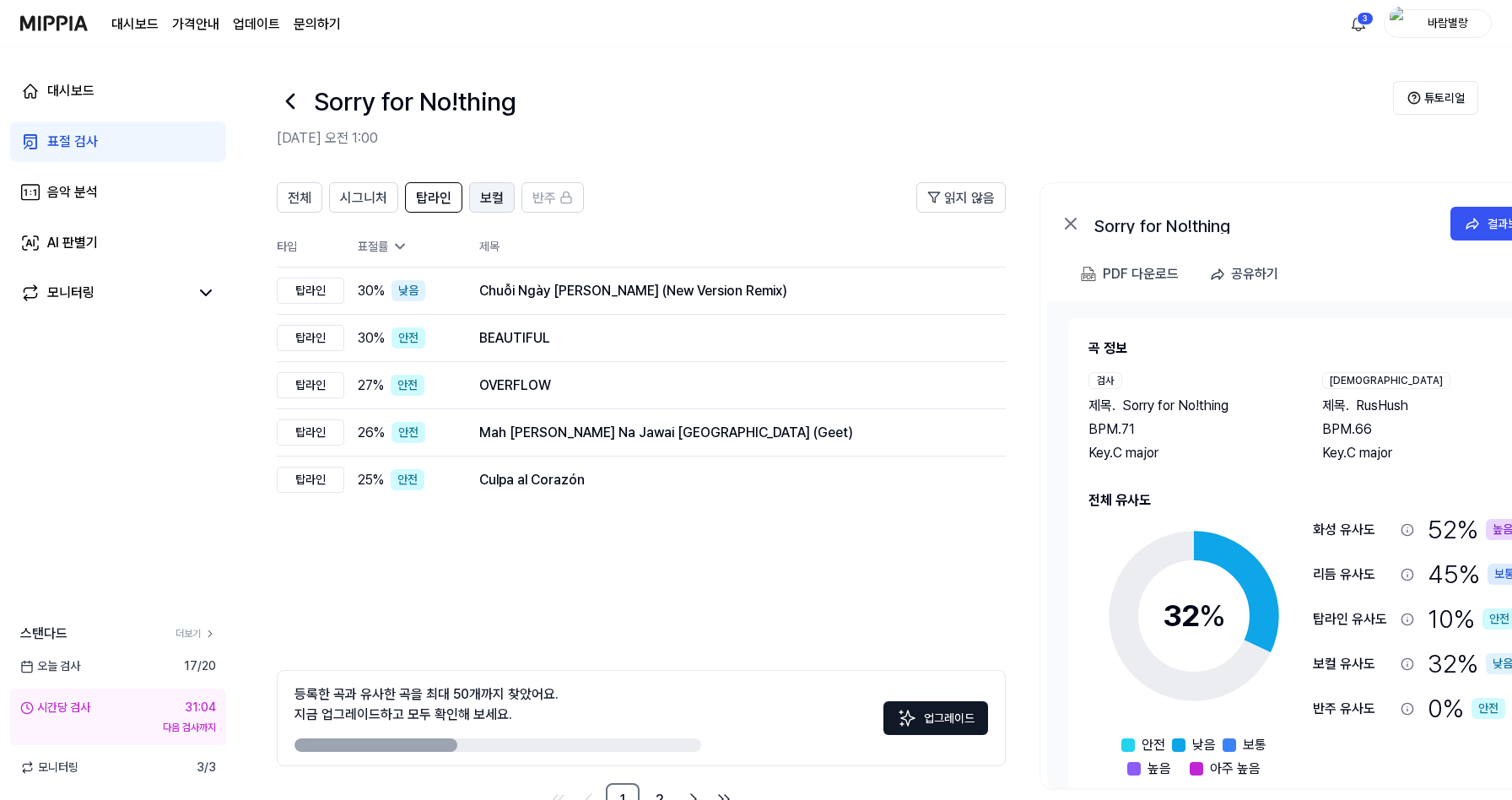
click at [489, 194] on span "보컬" at bounding box center [492, 198] width 23 height 21
